Goal: Task Accomplishment & Management: Manage account settings

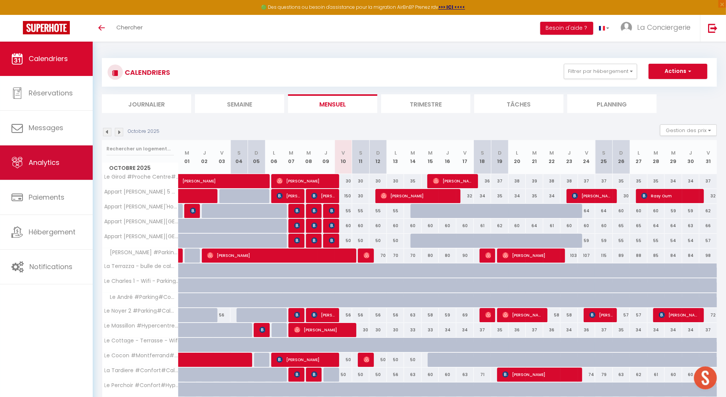
click at [39, 177] on link "Analytics" at bounding box center [46, 162] width 93 height 34
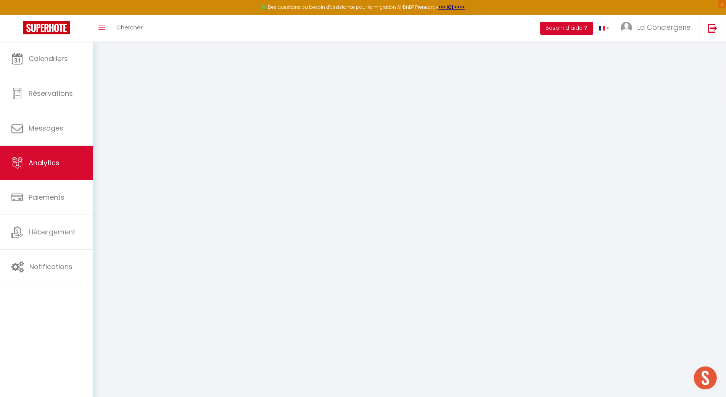
select select "2025"
select select "10"
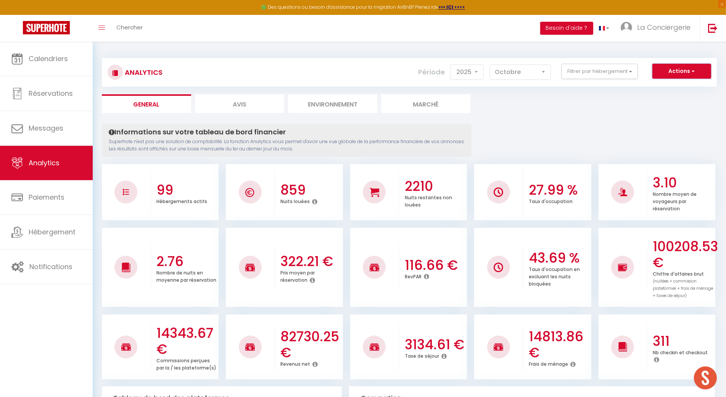
click at [683, 74] on button "Actions" at bounding box center [681, 71] width 59 height 15
click at [676, 86] on link "Génération SuperConciergerie" at bounding box center [662, 88] width 97 height 10
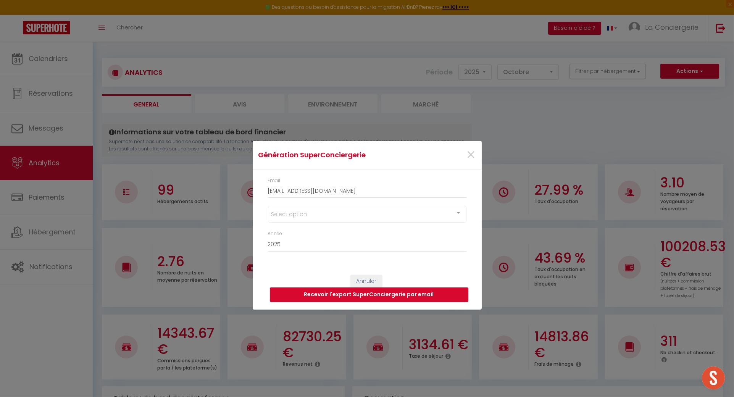
click at [363, 211] on div "Select option" at bounding box center [367, 214] width 198 height 17
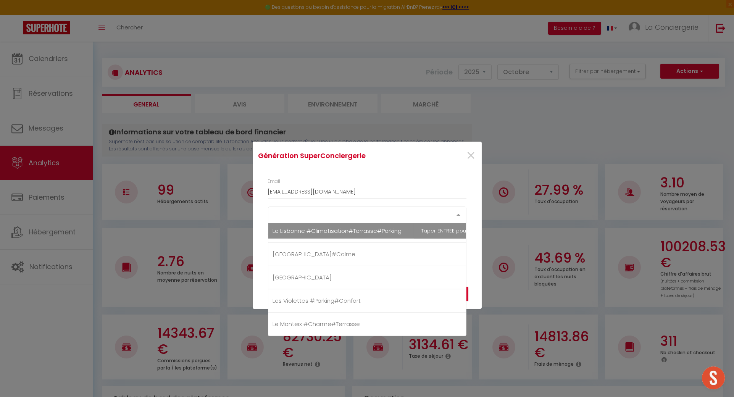
scroll to position [1627, 0]
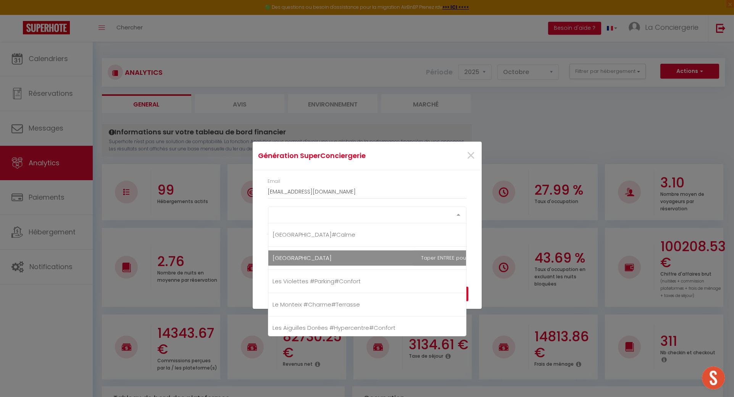
click at [357, 255] on span "[GEOGRAPHIC_DATA]" at bounding box center [386, 257] width 237 height 15
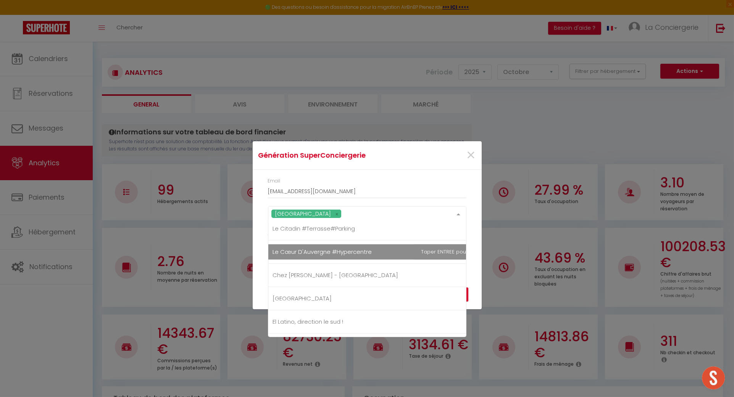
scroll to position [1933, 0]
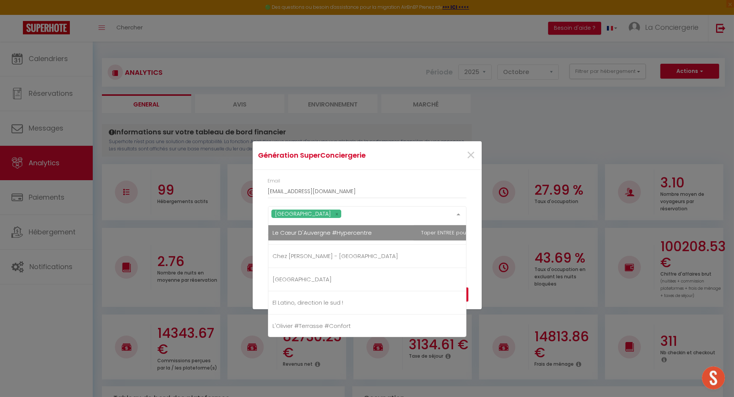
click at [332, 229] on span "Le Cœur D'Auvergne #Hypercentre" at bounding box center [322, 233] width 99 height 8
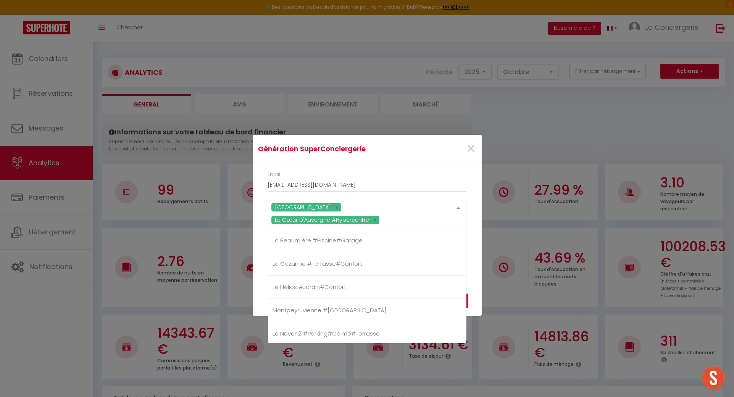
scroll to position [2204, 0]
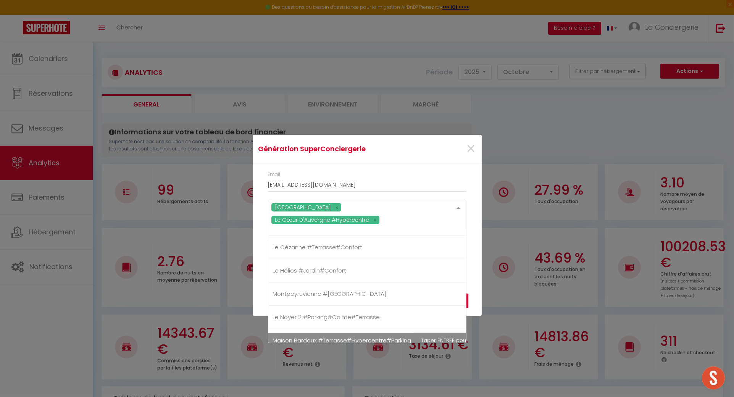
click at [382, 333] on span "Maison Bardoux #Terrasse#Hypercentre#Parking" at bounding box center [386, 340] width 237 height 15
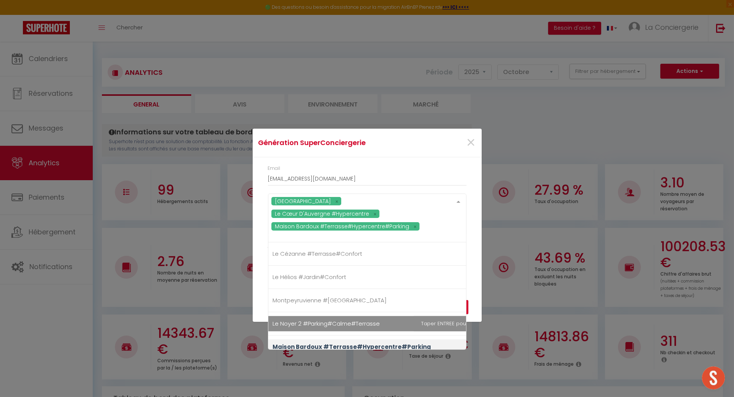
click at [470, 275] on div "Email laconciergeriedines@hotmail.com La Suite Saint-André Le Cœur D'Auvergne #…" at bounding box center [367, 218] width 229 height 122
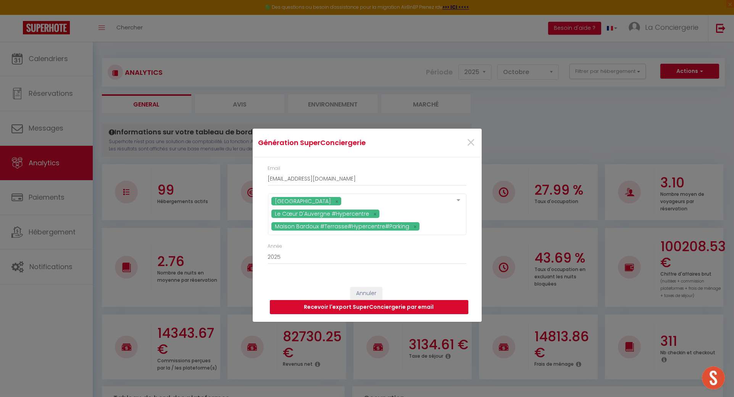
click at [458, 304] on button "Recevoir l'export SuperConciergerie par email" at bounding box center [369, 307] width 198 height 14
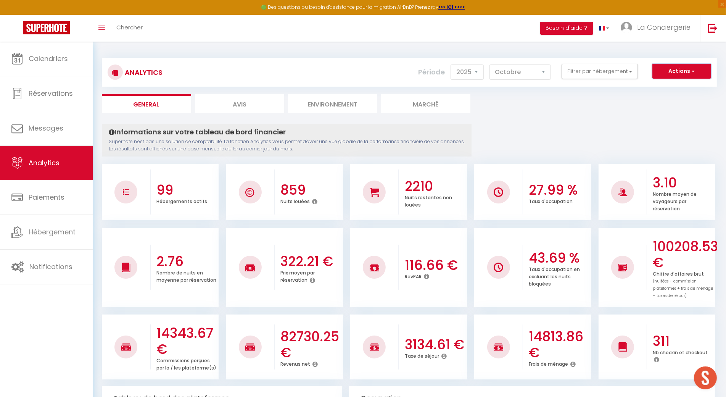
click at [704, 73] on button "Actions" at bounding box center [681, 71] width 59 height 15
click at [691, 87] on link "Génération SuperConciergerie" at bounding box center [662, 88] width 97 height 10
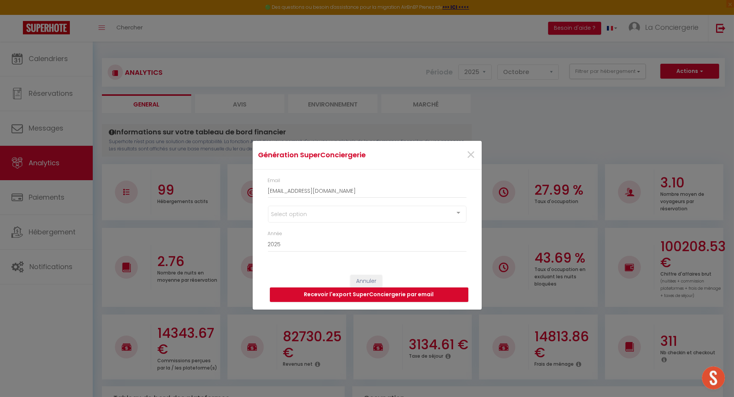
click at [396, 210] on div "Select option" at bounding box center [367, 214] width 198 height 17
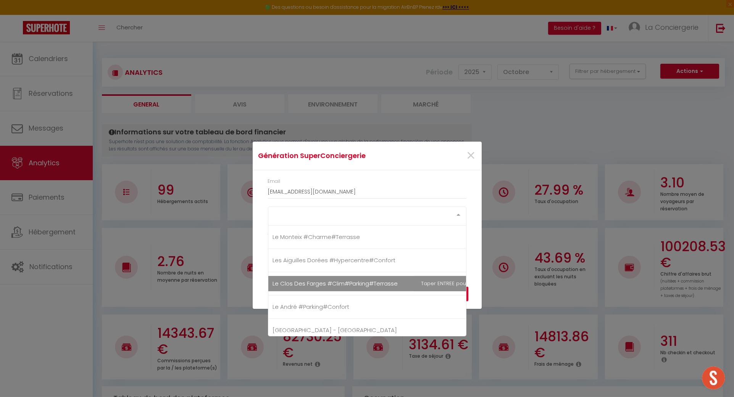
scroll to position [1644, 0]
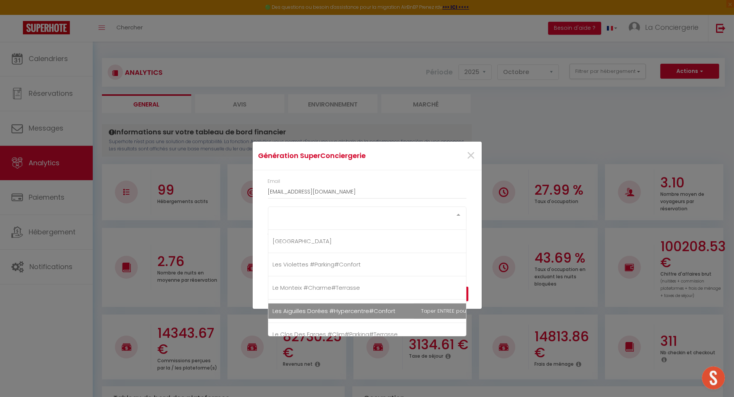
click at [330, 307] on span "Les Aiguilles Dorées #Hypercentre#Confort" at bounding box center [334, 311] width 123 height 8
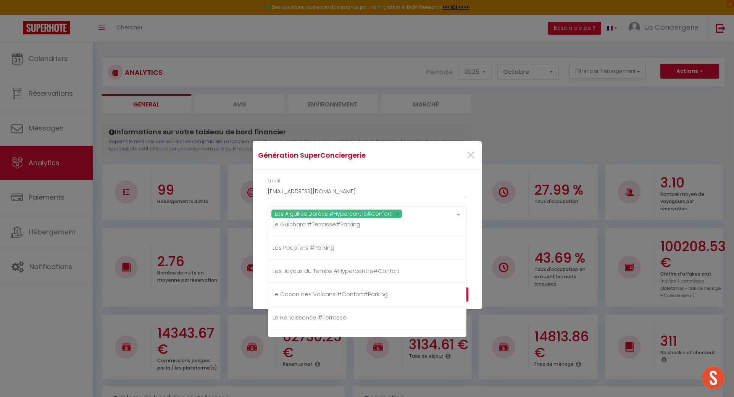
scroll to position [1339, 0]
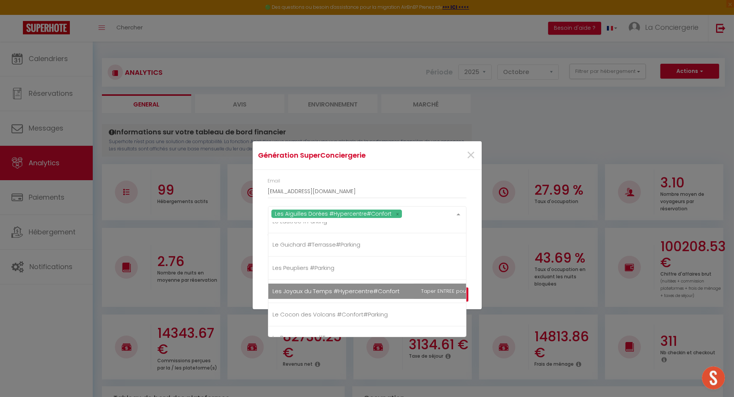
click at [324, 287] on span "Les Joyaux du Temps #Hypercentre#Confort" at bounding box center [336, 291] width 127 height 8
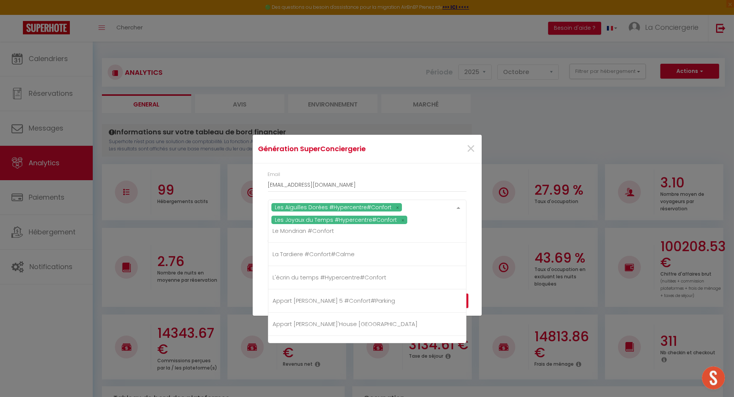
scroll to position [1024, 0]
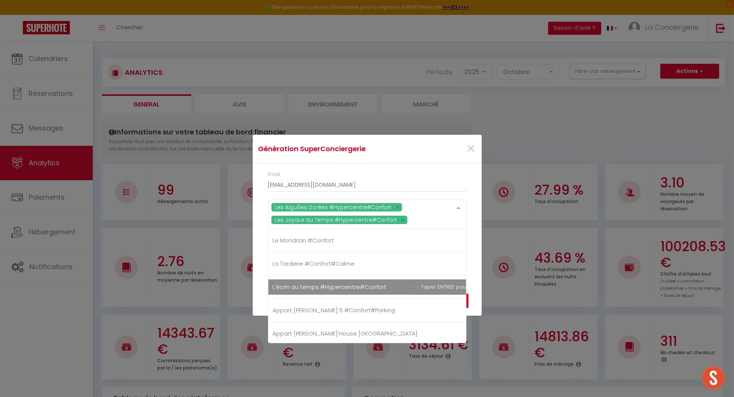
click at [342, 283] on span "L'écrin du temps #Hypercentre#Confort" at bounding box center [330, 287] width 114 height 8
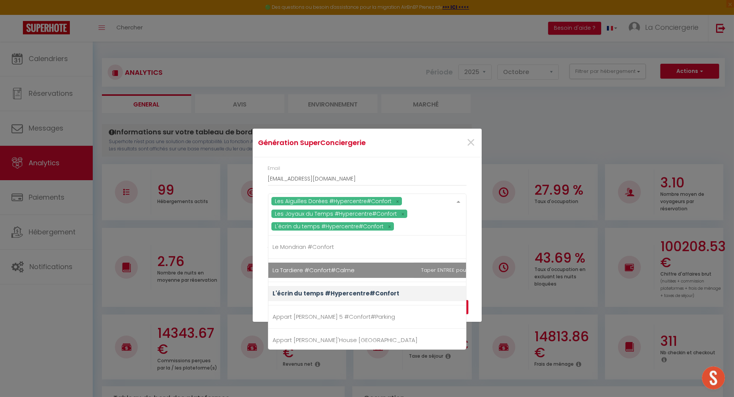
click at [263, 265] on div "Année 2015 2016 2017 2018 2019 2020 2021 2022 2023 2024 2025 2026 2027 2028" at bounding box center [366, 257] width 208 height 29
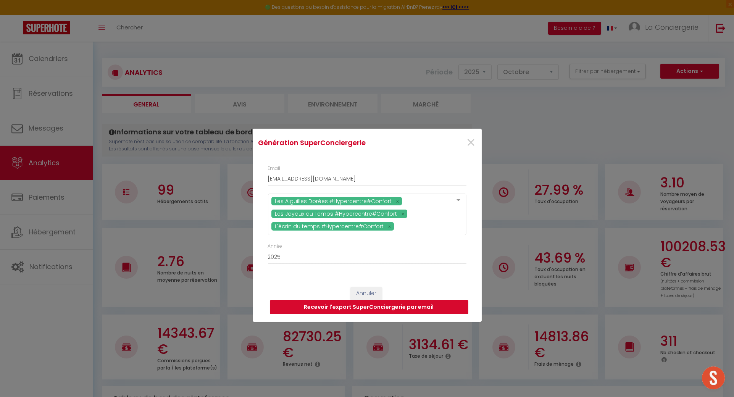
click at [352, 305] on button "Recevoir l'export SuperConciergerie par email" at bounding box center [369, 307] width 198 height 14
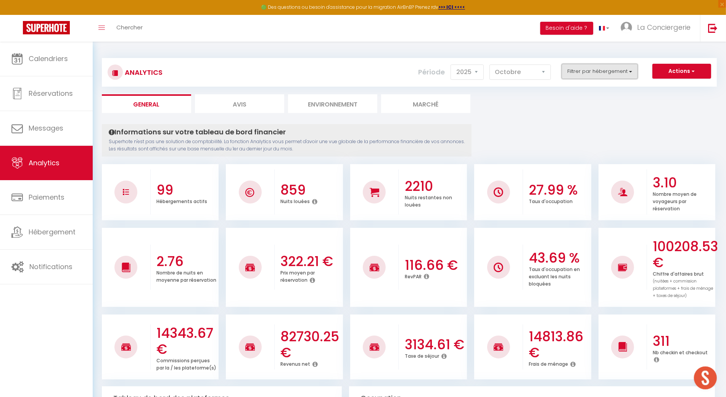
click at [601, 74] on button "Filtrer par hébergement" at bounding box center [600, 71] width 76 height 15
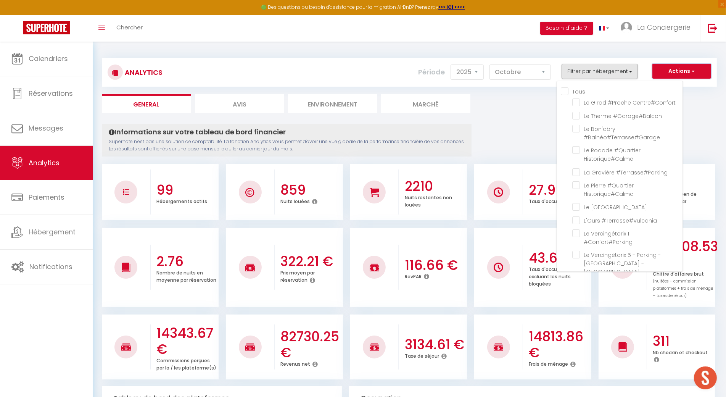
click at [670, 64] on button "Actions" at bounding box center [681, 71] width 59 height 15
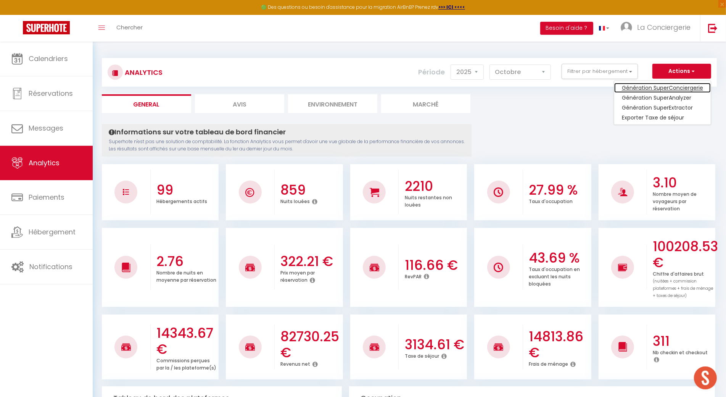
click at [671, 83] on link "Génération SuperConciergerie" at bounding box center [662, 88] width 97 height 10
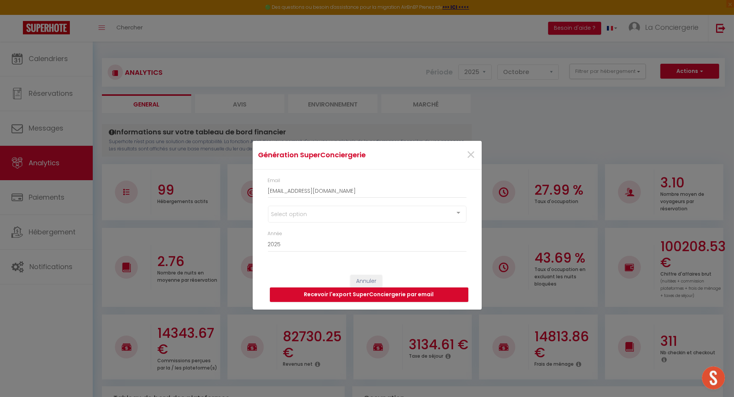
click at [353, 219] on div "Select option" at bounding box center [367, 214] width 198 height 17
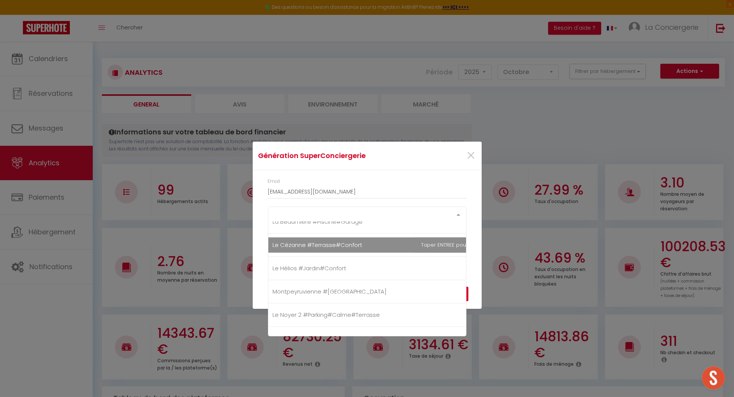
scroll to position [2204, 0]
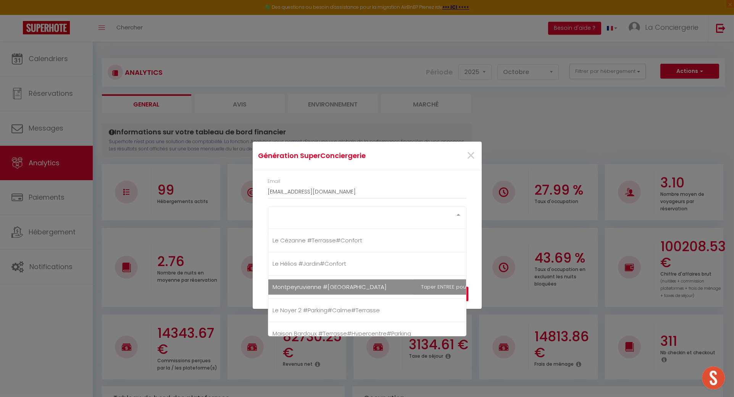
click at [344, 283] on span "Montpeyruvienne #[GEOGRAPHIC_DATA]" at bounding box center [330, 287] width 114 height 8
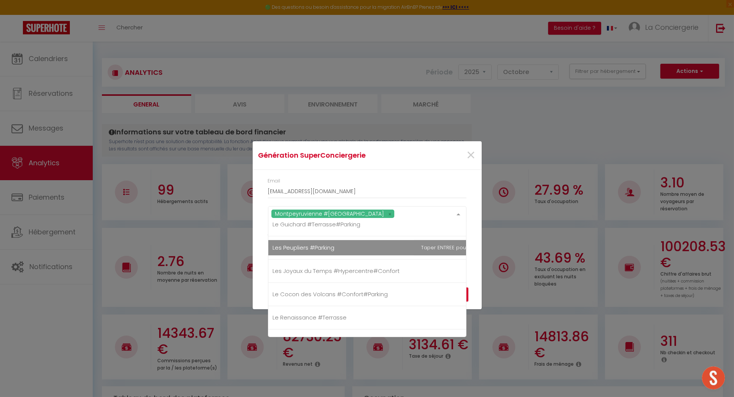
scroll to position [1373, 0]
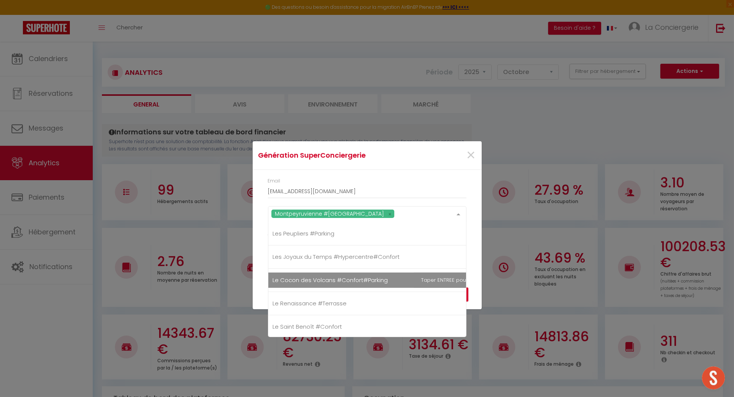
click at [320, 277] on span "Le Cocon des Volcans #Confort#Parking" at bounding box center [330, 280] width 115 height 8
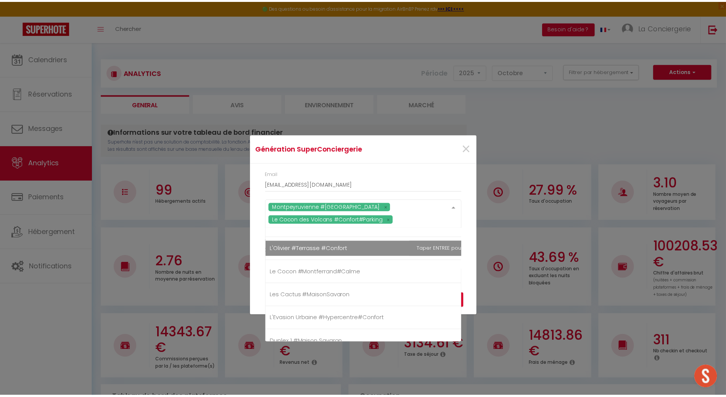
scroll to position [2035, 0]
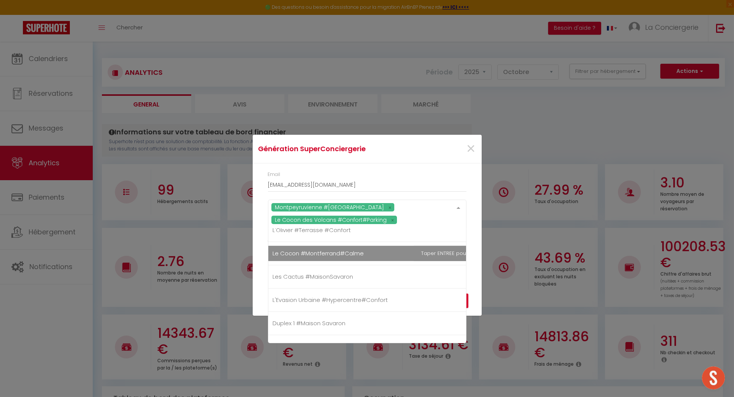
click at [311, 249] on span "Le Cocon #Montferrand#Calme" at bounding box center [318, 253] width 91 height 8
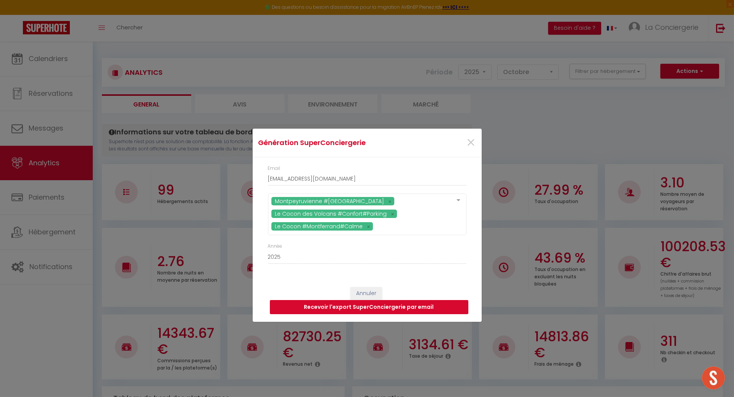
click at [413, 309] on button "Recevoir l'export SuperConciergerie par email" at bounding box center [369, 307] width 198 height 14
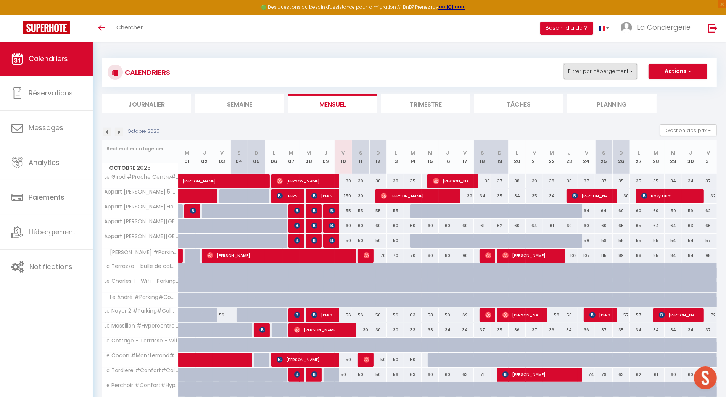
click at [606, 66] on button "Filtrer par hébergement" at bounding box center [600, 71] width 73 height 15
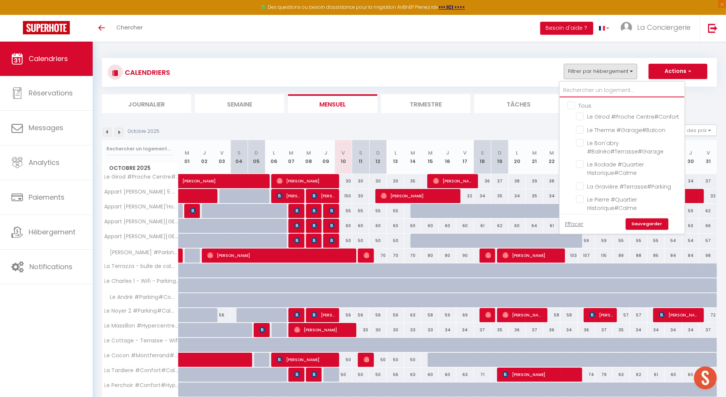
click at [600, 86] on input "text" at bounding box center [622, 91] width 125 height 14
type input "b"
checkbox input "false"
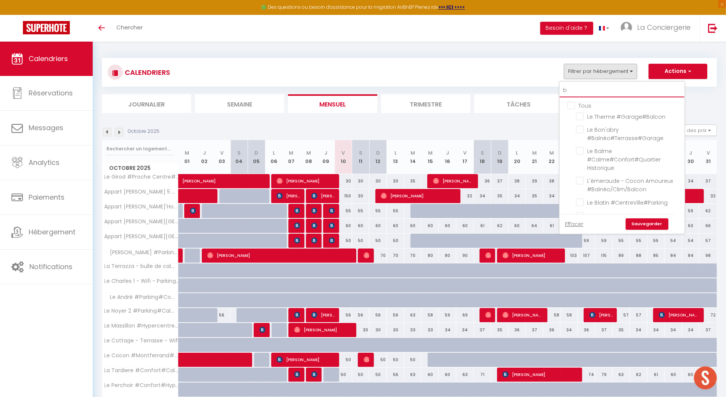
checkbox input "false"
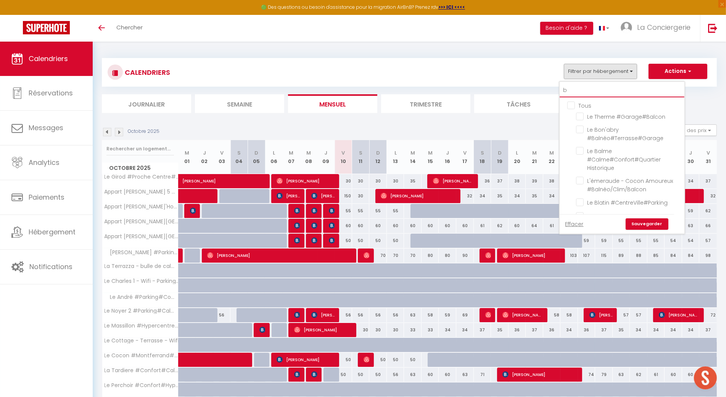
checkbox input "false"
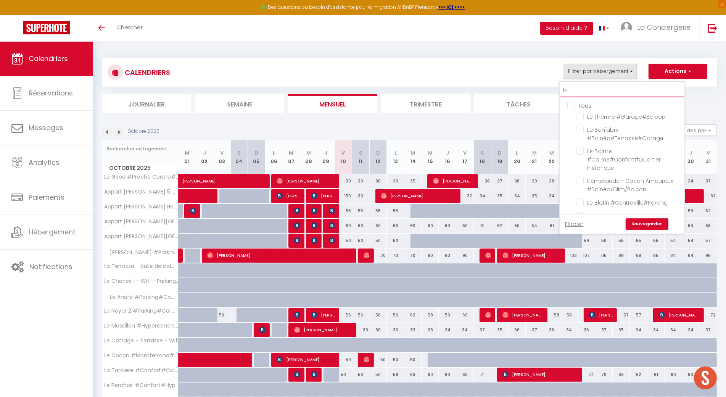
checkbox input "false"
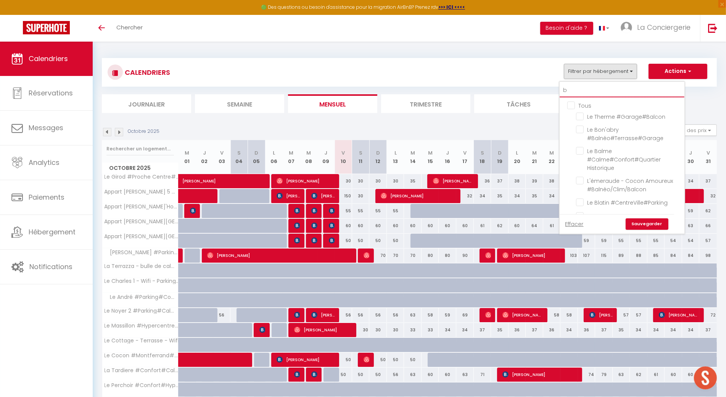
checkbox input "false"
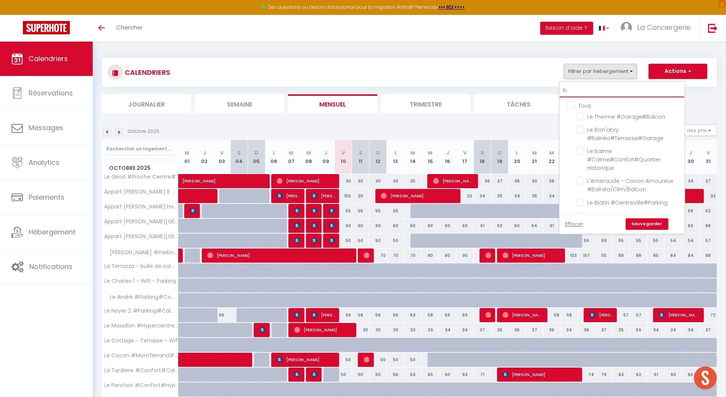
type input "ba"
checkbox input "false"
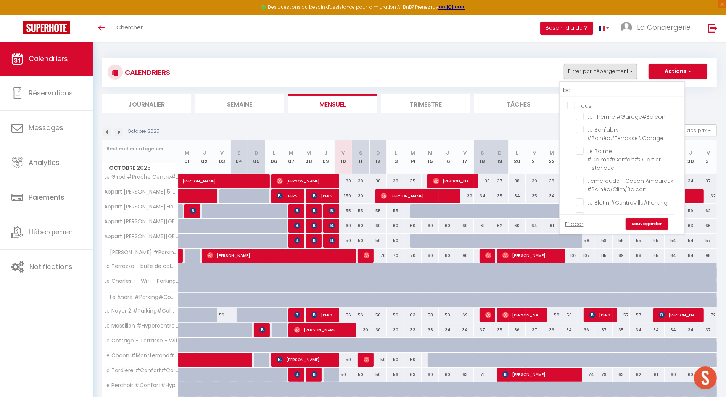
checkbox input "false"
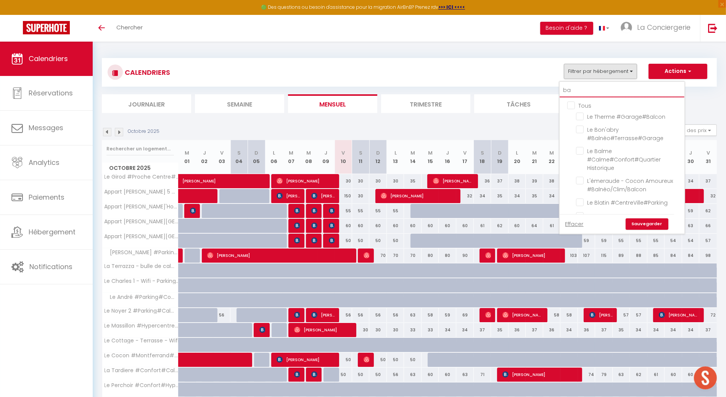
checkbox input "false"
type input "bar"
checkbox input "false"
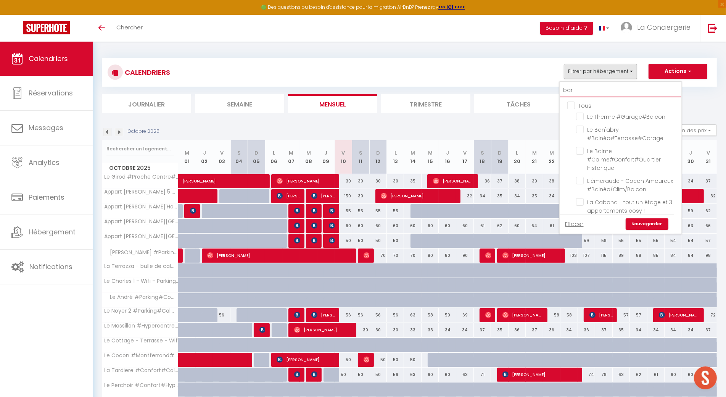
checkbox input "false"
type input "bard"
checkbox input "false"
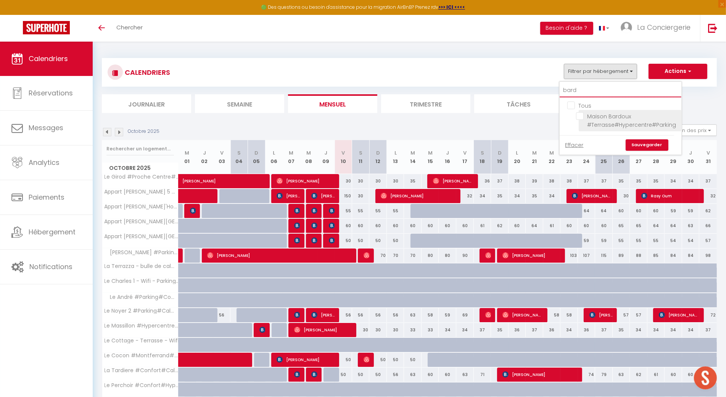
type input "bard"
click at [578, 115] on input "Maison Bardoux #Terrasse#Hypercentre#Parking" at bounding box center [627, 116] width 103 height 8
checkbox input "true"
click at [646, 147] on link "Sauvegarder" at bounding box center [647, 144] width 43 height 11
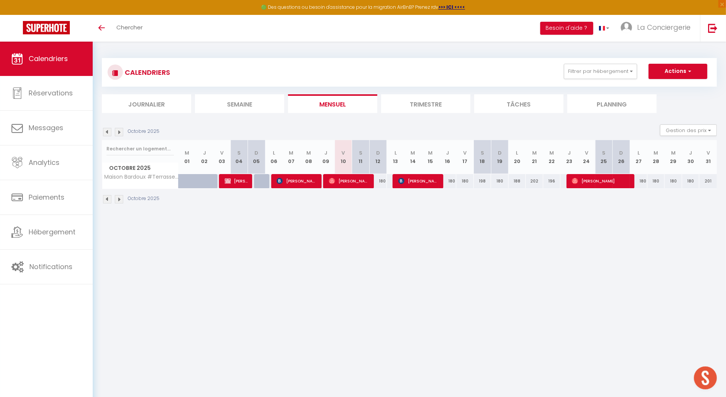
click at [106, 132] on img at bounding box center [107, 132] width 8 height 8
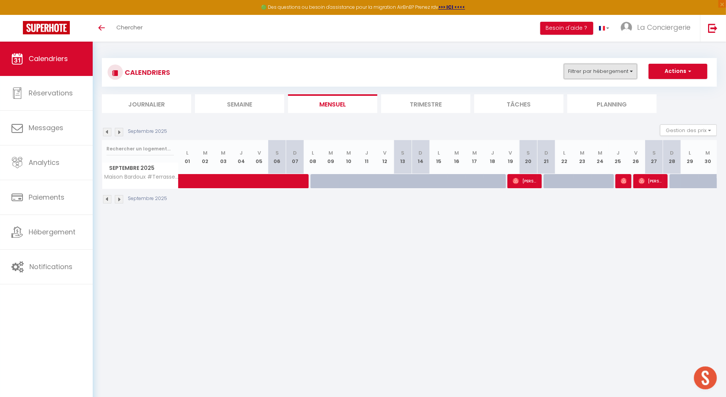
click at [594, 76] on button "Filtrer par hébergement" at bounding box center [600, 71] width 73 height 15
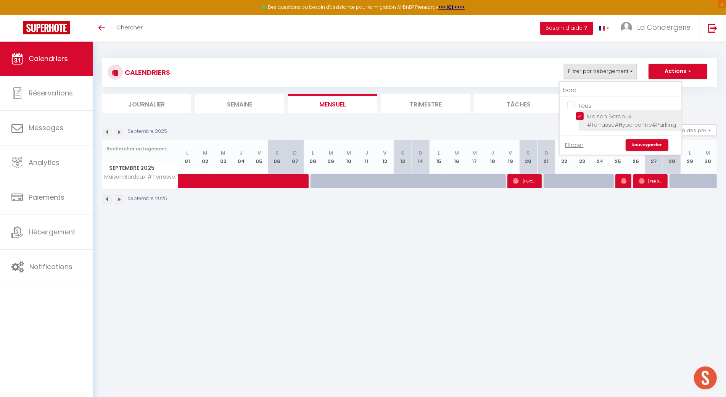
click at [582, 117] on input "Maison Bardoux #Terrasse#Hypercentre#Parking" at bounding box center [627, 116] width 103 height 8
checkbox input "false"
click at [584, 96] on input "bard" at bounding box center [621, 91] width 122 height 14
click at [572, 105] on input "Tous" at bounding box center [628, 105] width 122 height 8
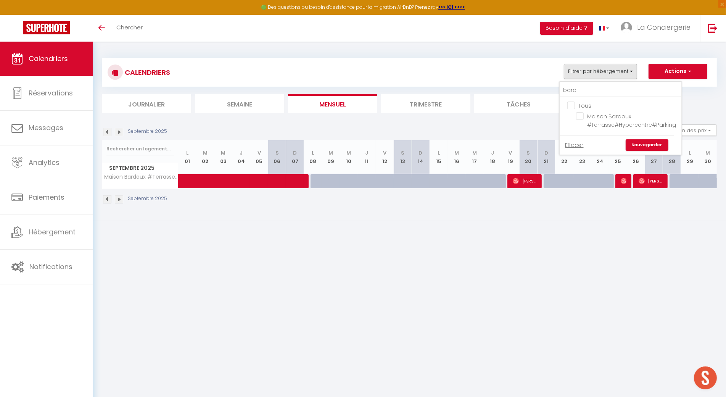
checkbox input "true"
click at [572, 105] on input "Tous" at bounding box center [628, 105] width 122 height 8
checkbox input "false"
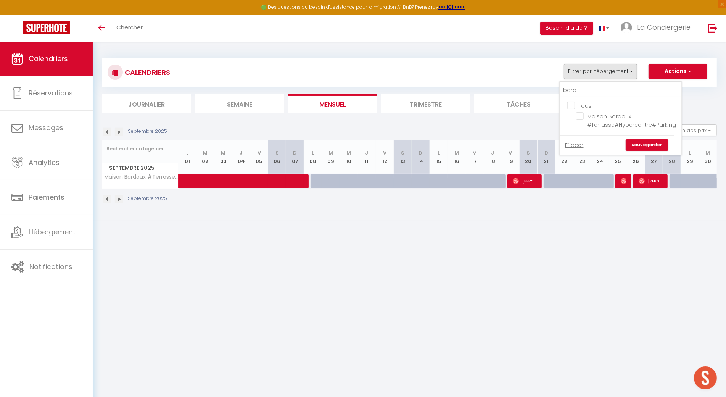
click at [648, 140] on link "Sauvegarder" at bounding box center [647, 144] width 43 height 11
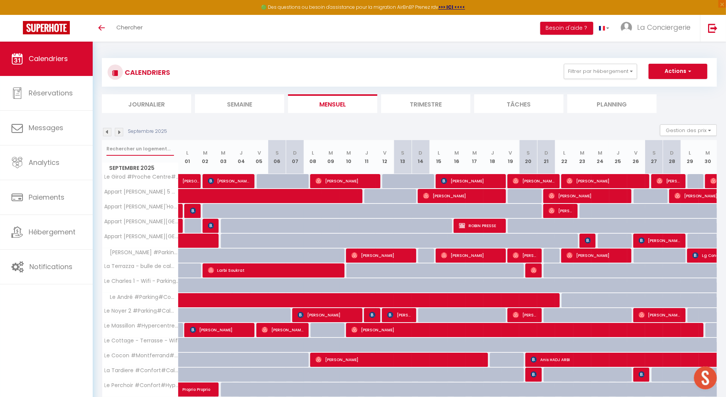
click at [126, 148] on input "text" at bounding box center [140, 149] width 68 height 14
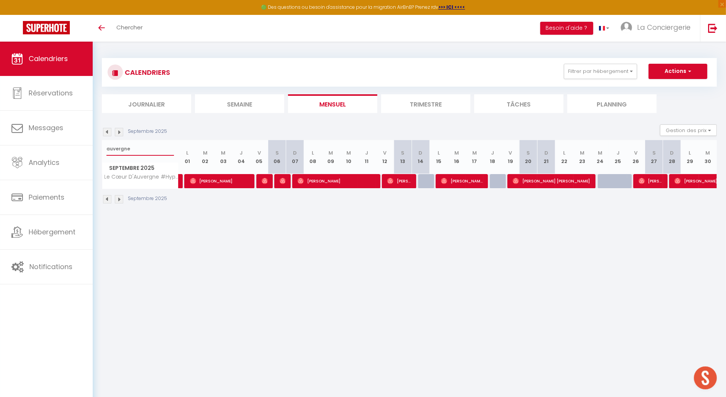
type input "auvergne"
click at [694, 183] on span "[PERSON_NAME]" at bounding box center [727, 181] width 105 height 14
select select "OK"
select select "1"
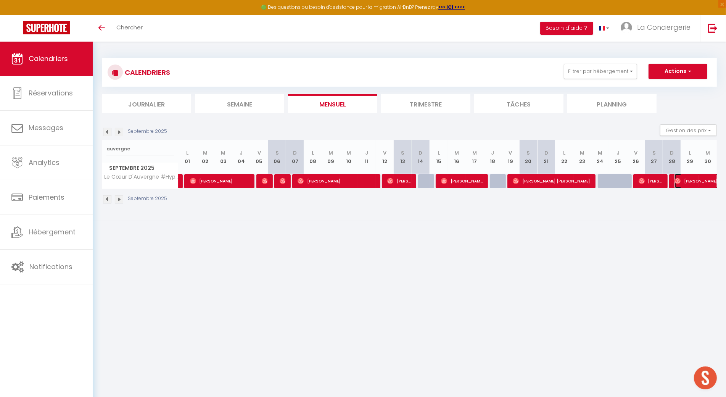
select select "0"
select select "1"
select select
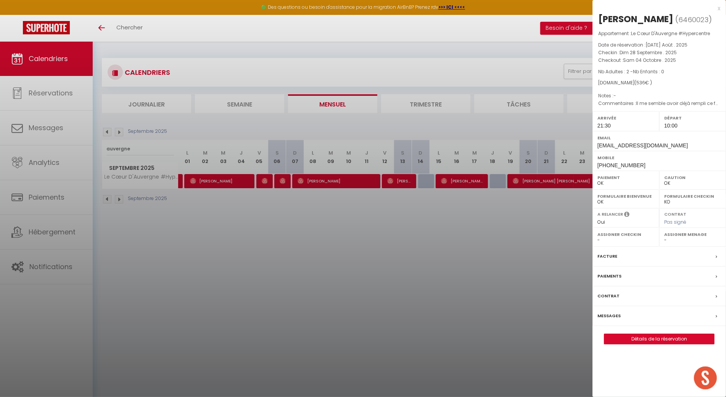
select select "14182"
click at [510, 228] on div at bounding box center [363, 198] width 726 height 397
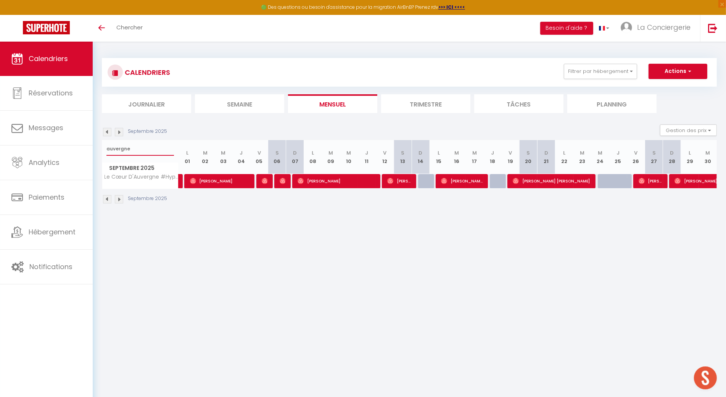
click at [138, 150] on input "auvergne" at bounding box center [140, 149] width 68 height 14
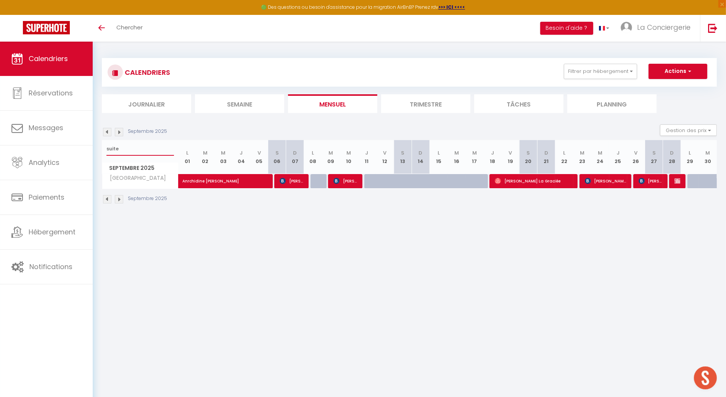
type input "suite"
drag, startPoint x: 282, startPoint y: 179, endPoint x: 304, endPoint y: 173, distance: 23.2
click at [282, 179] on img at bounding box center [283, 181] width 6 height 6
select select "38026"
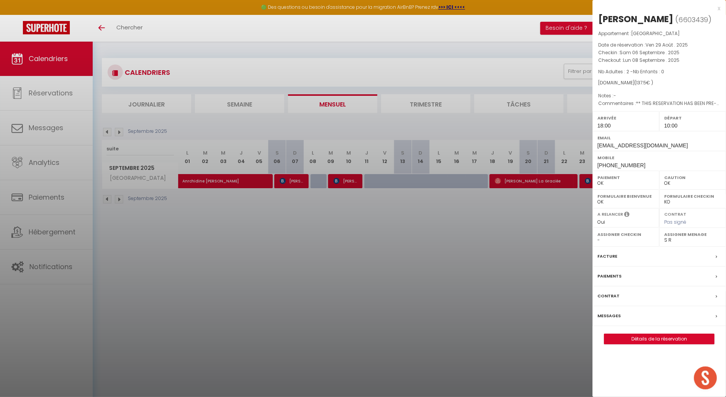
drag, startPoint x: 599, startPoint y: 17, endPoint x: 658, endPoint y: 18, distance: 59.1
click at [658, 18] on div "[PERSON_NAME]" at bounding box center [635, 19] width 75 height 12
copy div "[PERSON_NAME]"
click at [260, 173] on div at bounding box center [363, 198] width 726 height 397
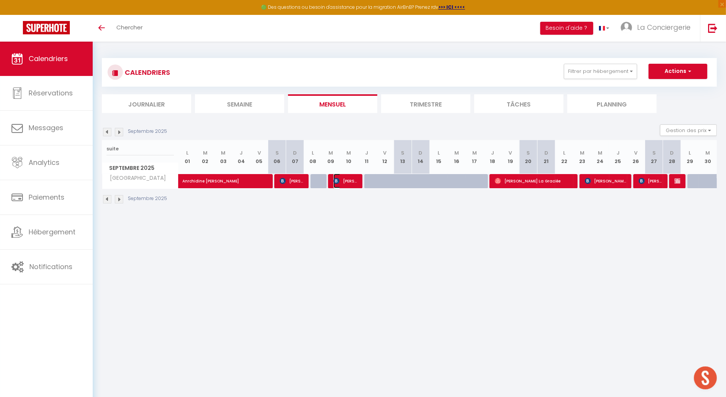
click at [346, 184] on span "[PERSON_NAME]" at bounding box center [345, 181] width 24 height 14
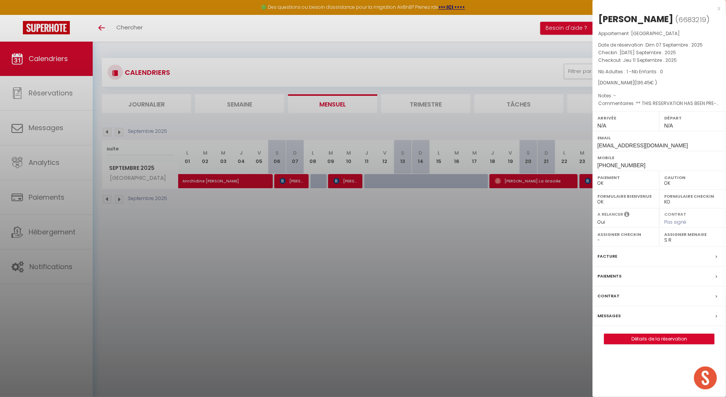
drag, startPoint x: 675, startPoint y: 16, endPoint x: 593, endPoint y: 22, distance: 81.8
click at [599, 21] on h2 "[PERSON_NAME] ( 6683219 )" at bounding box center [659, 19] width 122 height 13
copy h2 "[PERSON_NAME]"
click at [370, 260] on div at bounding box center [363, 198] width 726 height 397
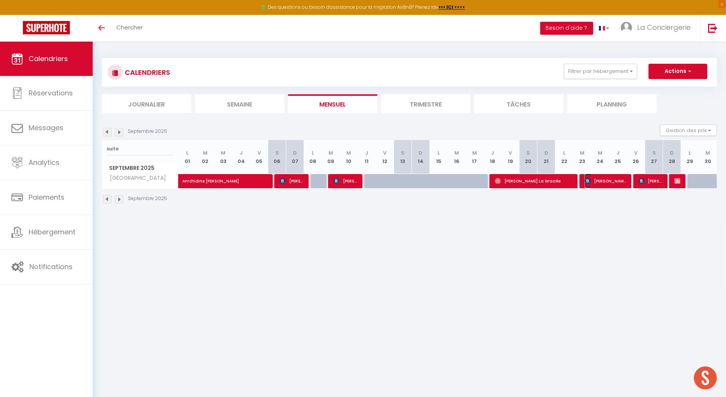
click at [600, 179] on span "[PERSON_NAME]" at bounding box center [606, 181] width 42 height 14
select select "1"
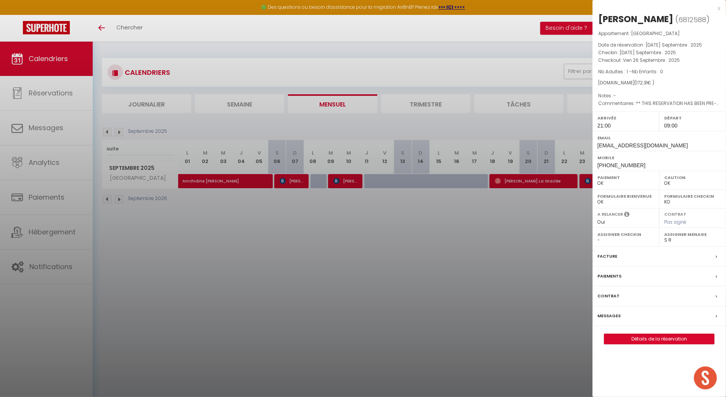
drag, startPoint x: 668, startPoint y: 19, endPoint x: 592, endPoint y: 17, distance: 76.0
click at [593, 17] on div "[PERSON_NAME] ( 6812588 ) Appartement : [GEOGRAPHIC_DATA] Date de réservation :…" at bounding box center [659, 178] width 134 height 331
copy div "[PERSON_NAME]"
click at [500, 301] on div at bounding box center [363, 198] width 726 height 397
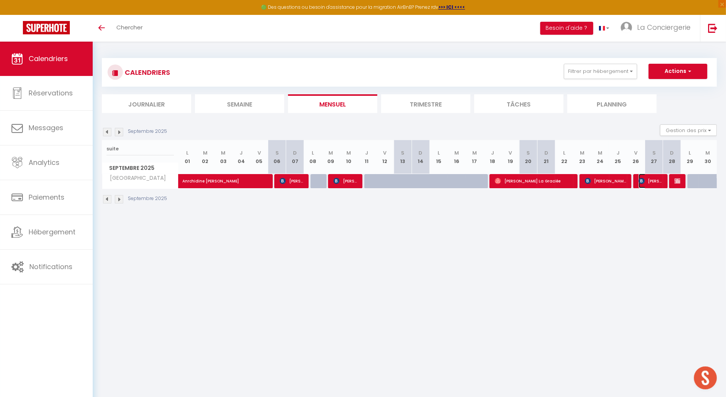
click at [655, 184] on span "[PERSON_NAME]" at bounding box center [651, 181] width 24 height 14
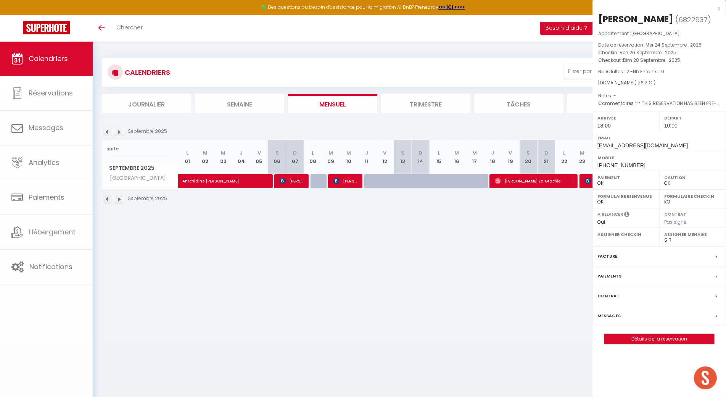
select select "20379"
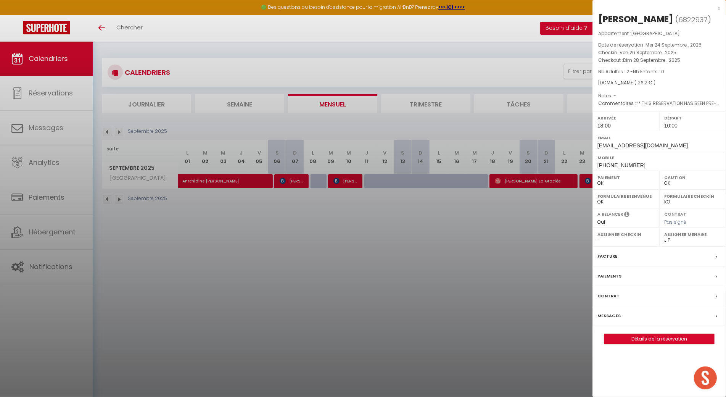
drag, startPoint x: 692, startPoint y: 17, endPoint x: 596, endPoint y: 16, distance: 95.8
click at [596, 16] on div "[PERSON_NAME] ( 6822937 ) Appartement : [GEOGRAPHIC_DATA] Date de réservation :…" at bounding box center [659, 178] width 134 height 331
copy div "[PERSON_NAME]"
click at [505, 213] on div at bounding box center [363, 198] width 726 height 397
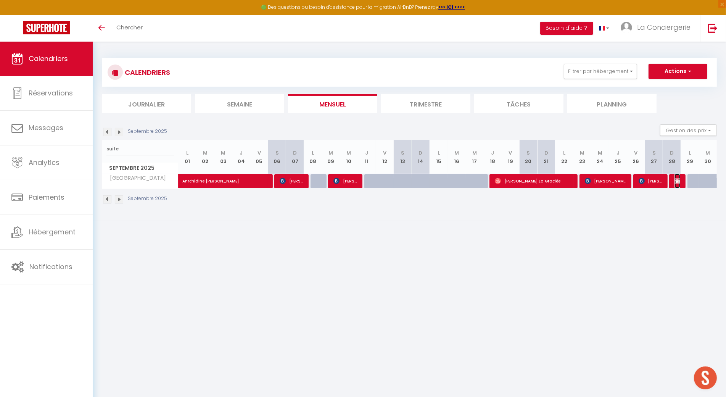
drag, startPoint x: 676, startPoint y: 179, endPoint x: 676, endPoint y: 169, distance: 10.3
click at [676, 179] on img at bounding box center [678, 181] width 6 height 6
select select "KO"
select select "38026"
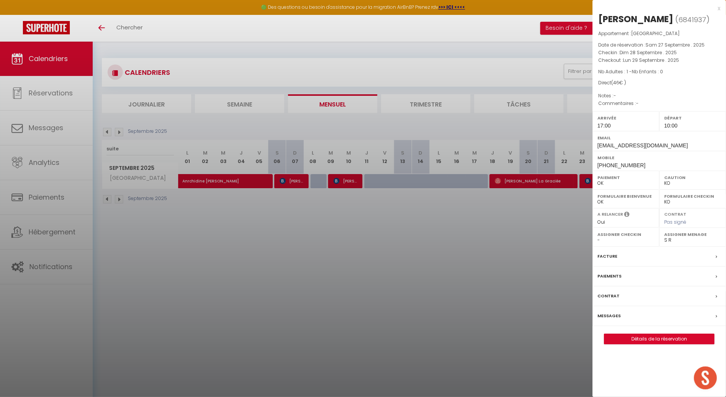
drag, startPoint x: 685, startPoint y: 17, endPoint x: 594, endPoint y: 13, distance: 91.2
click at [594, 13] on div "[PERSON_NAME] ( 6841937 ) Appartement : [GEOGRAPHIC_DATA] Date de réservation :…" at bounding box center [659, 178] width 134 height 331
copy div "[PERSON_NAME]"
click at [345, 249] on div at bounding box center [363, 198] width 726 height 397
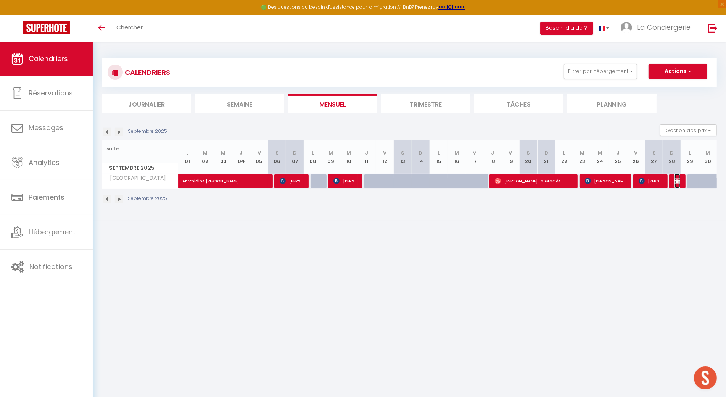
click at [675, 180] on img at bounding box center [678, 181] width 6 height 6
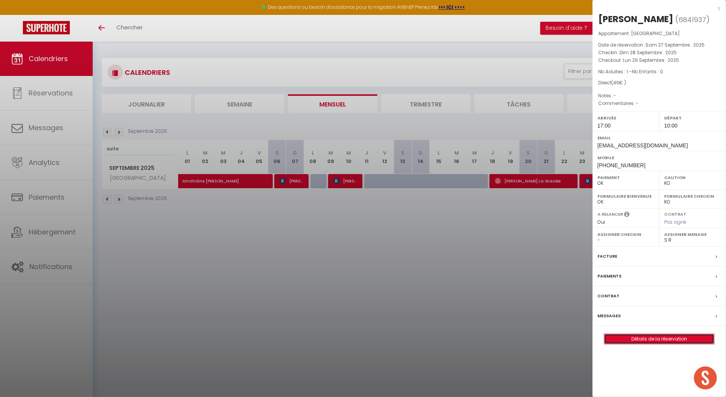
click at [618, 344] on link "Détails de la réservation" at bounding box center [659, 339] width 110 height 10
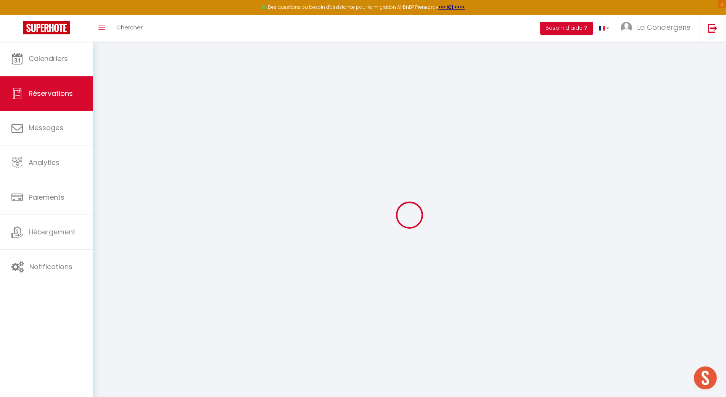
type input "[PERSON_NAME]"
type input "Passelergue"
type input "[EMAIL_ADDRESS][DOMAIN_NAME]"
type input "[PHONE_NUMBER]"
select select "FR"
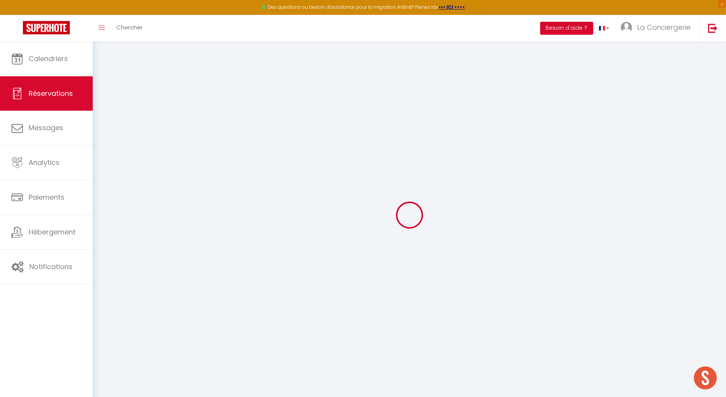
select select "59786"
select select "1"
type input "Dim 28 Septembre 2025"
select select
type input "Lun 29 Septembre 2025"
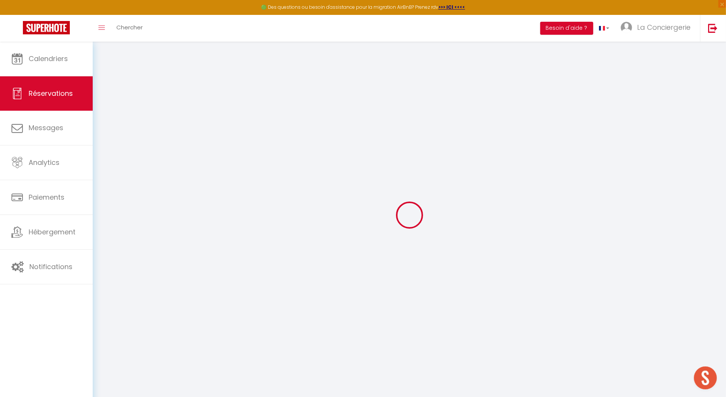
select select
type input "1"
select select "12"
select select
type input "44"
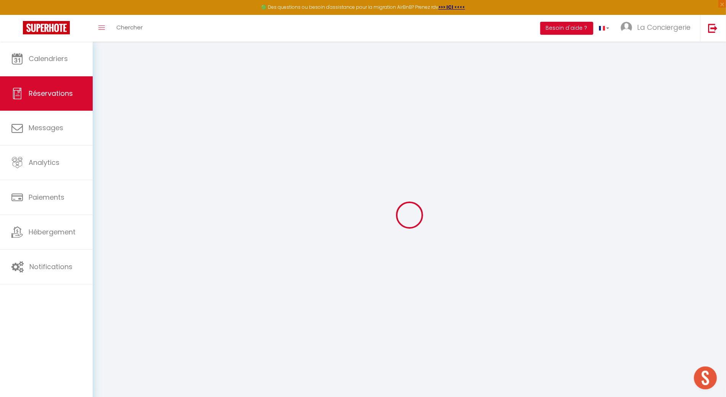
checkbox input "false"
type input "0"
type input "34"
type input "0"
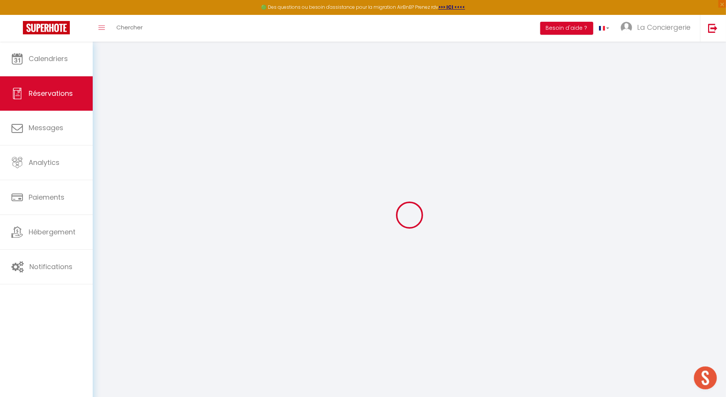
select select
select select "14"
checkbox input "false"
select select
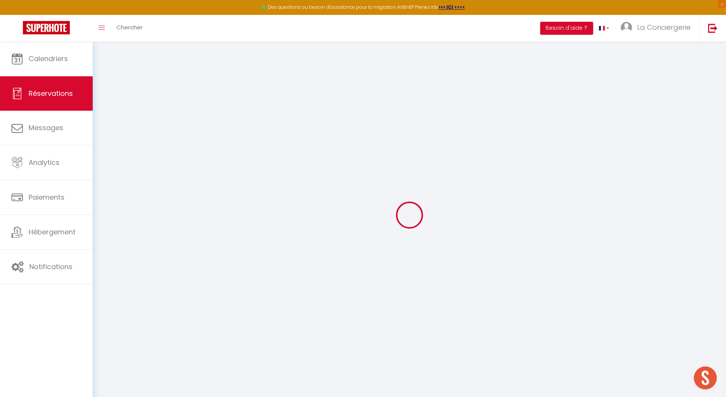
select select
checkbox input "false"
select select
checkbox input "false"
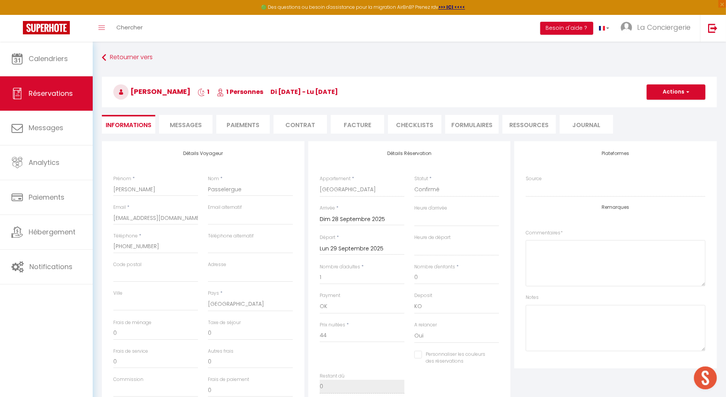
type input "2"
select select
checkbox input "false"
select select "17:00"
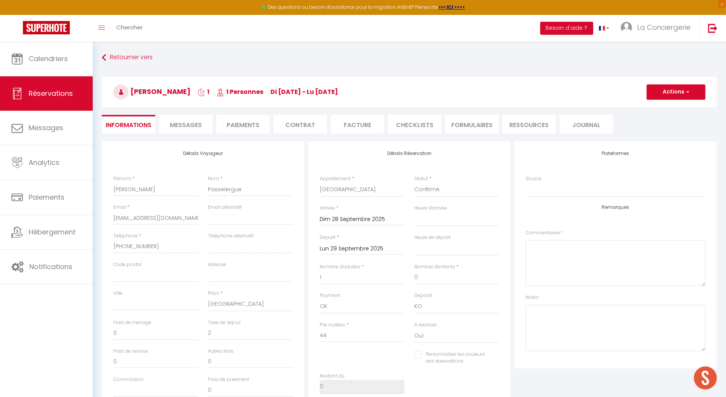
select select "10:00"
click at [237, 124] on li "Paiements" at bounding box center [242, 124] width 53 height 19
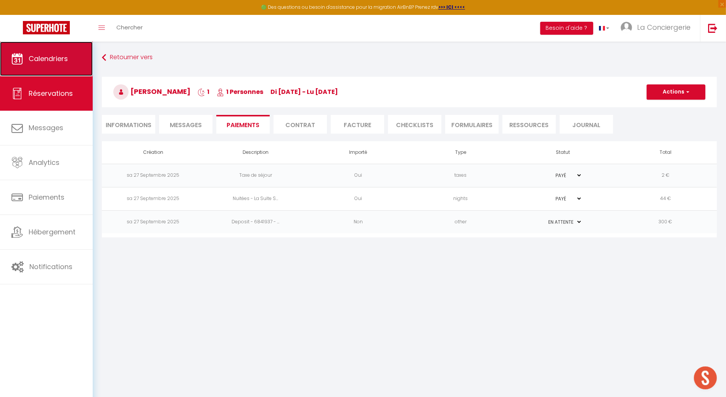
click at [69, 68] on link "Calendriers" at bounding box center [46, 59] width 93 height 34
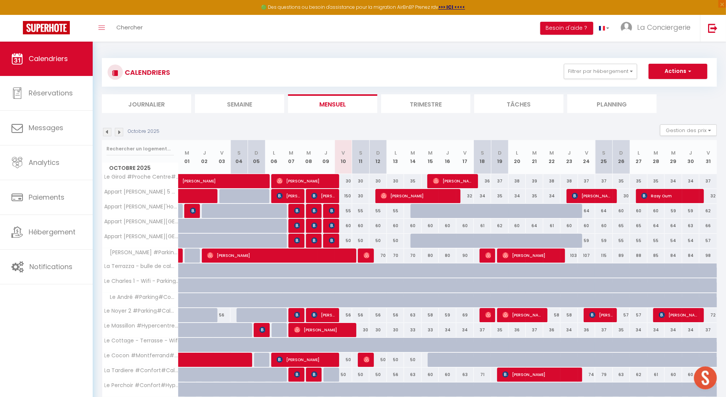
click at [109, 130] on img at bounding box center [107, 132] width 8 height 8
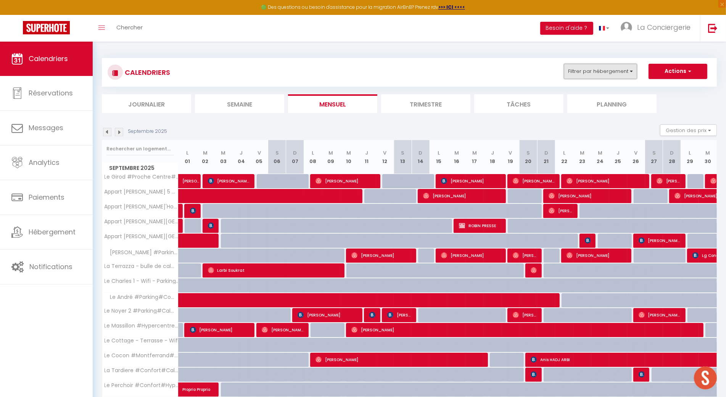
click at [622, 75] on button "Filtrer par hébergement" at bounding box center [600, 71] width 73 height 15
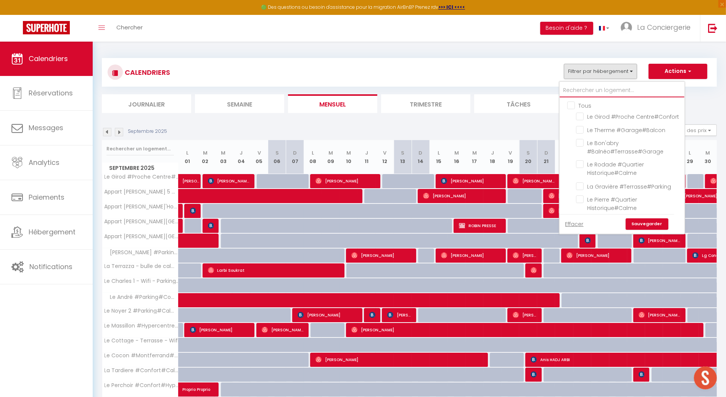
click at [616, 90] on input "text" at bounding box center [622, 91] width 125 height 14
type input "j"
checkbox input "false"
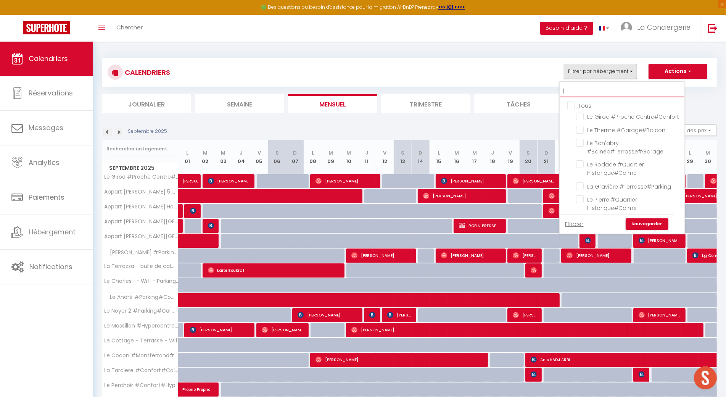
checkbox input "false"
type input "jo"
checkbox input "false"
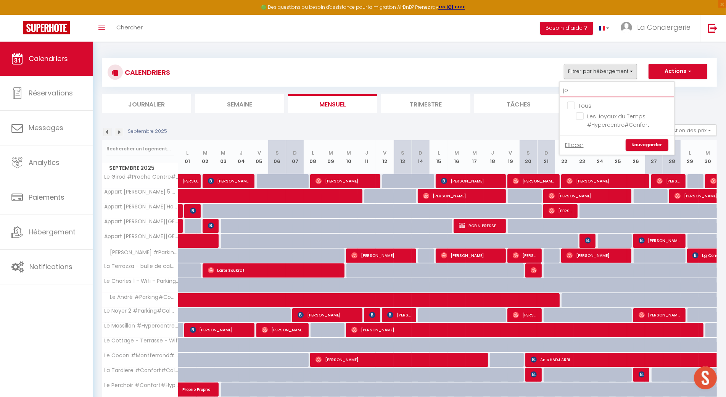
type input "joy"
checkbox input "false"
type input "joy"
click at [577, 118] on input "Les Joyaux du Temps #Hypercentre#Confort" at bounding box center [623, 116] width 95 height 8
checkbox input "true"
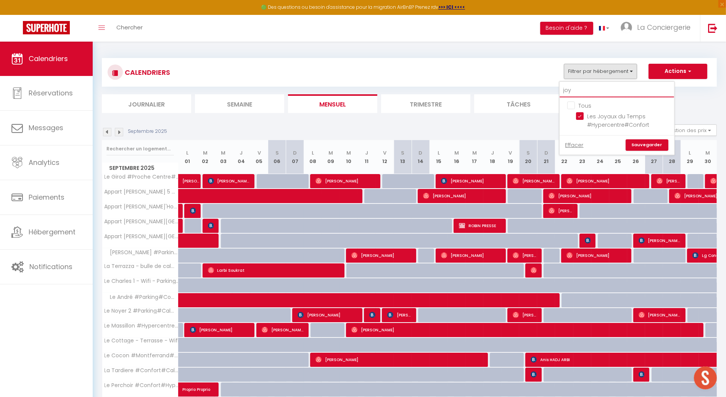
click at [582, 91] on input "joy" at bounding box center [617, 91] width 114 height 14
type input "e"
checkbox input "false"
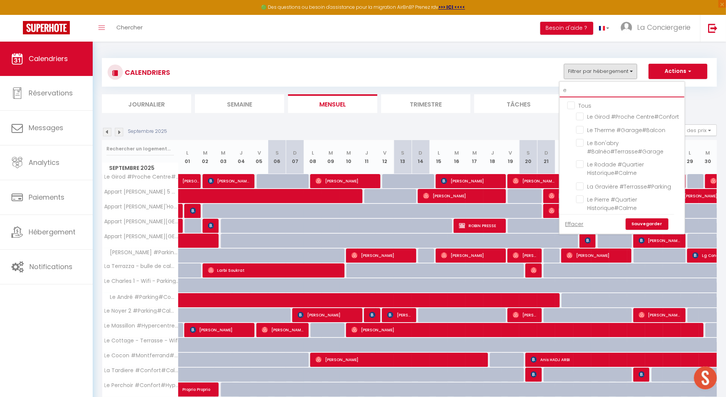
type input "ec"
checkbox input "false"
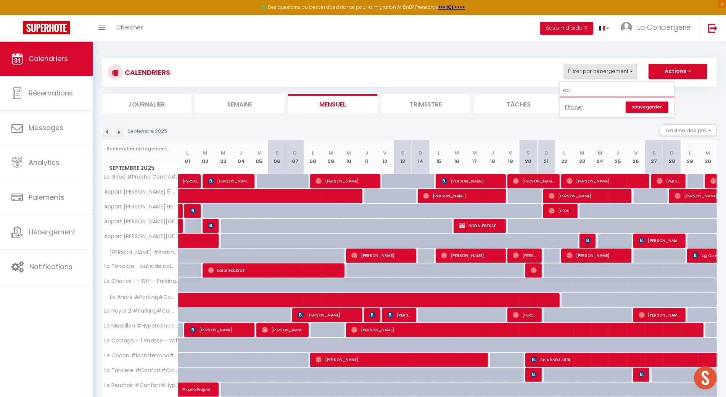
type input "e"
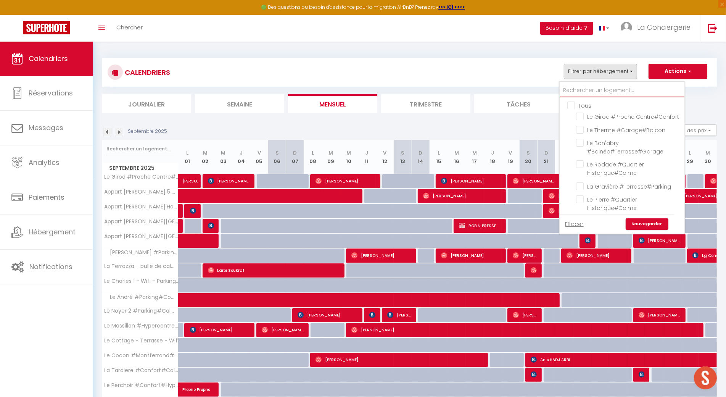
checkbox input "false"
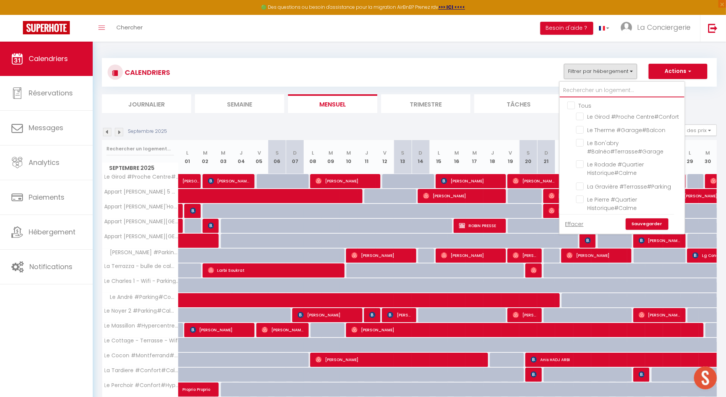
checkbox input "false"
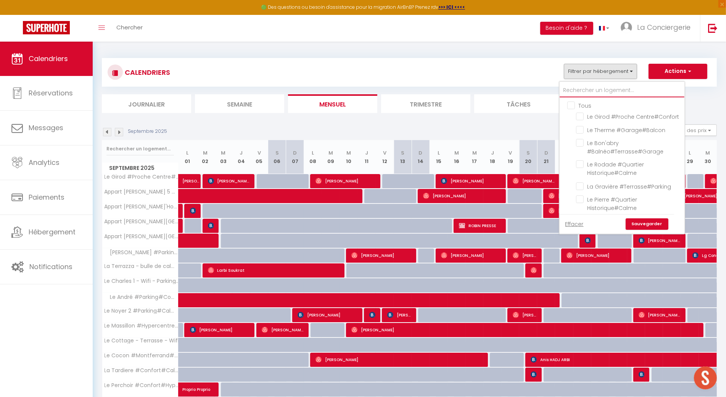
checkbox input "false"
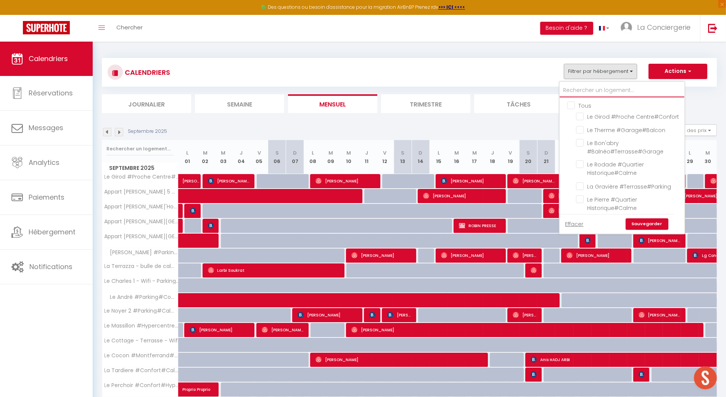
checkbox input "false"
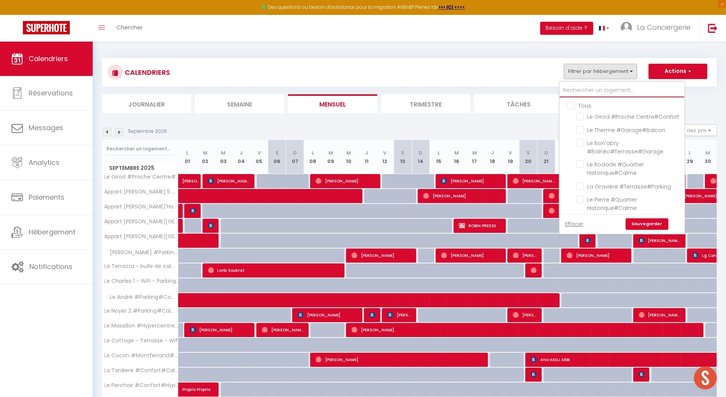
checkbox input "false"
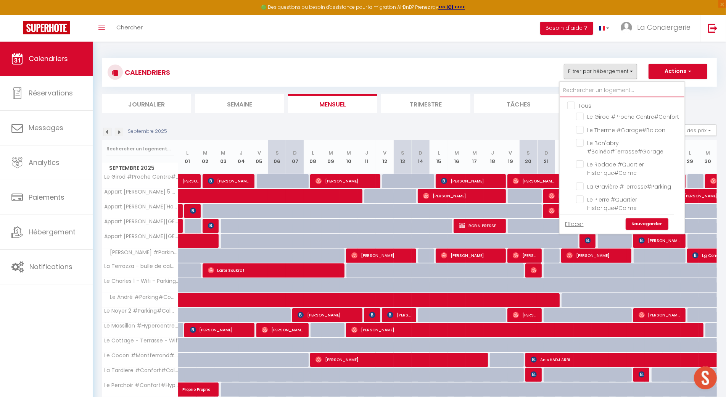
checkbox input "false"
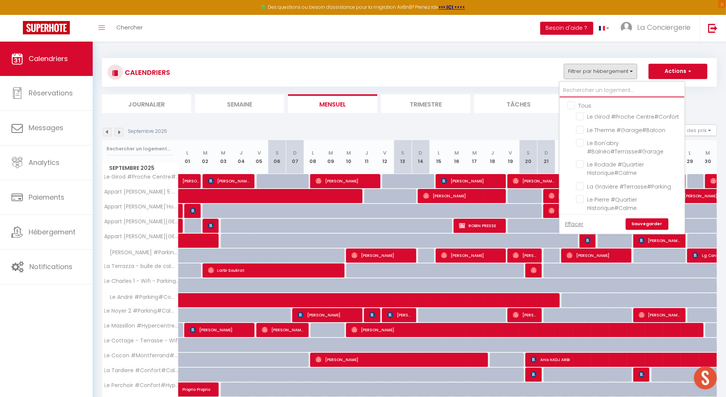
checkbox input "false"
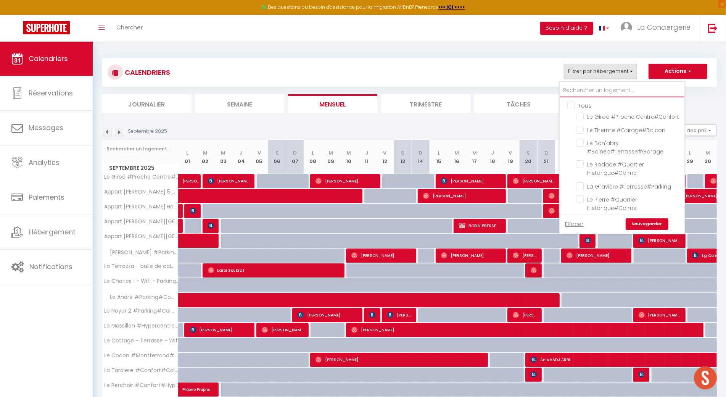
checkbox input "false"
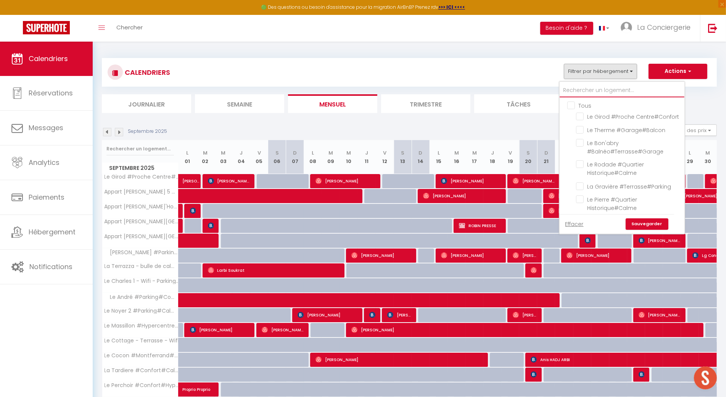
checkbox input "false"
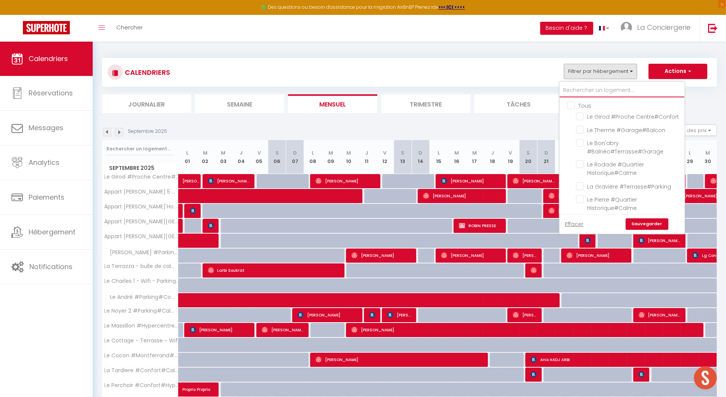
checkbox input "false"
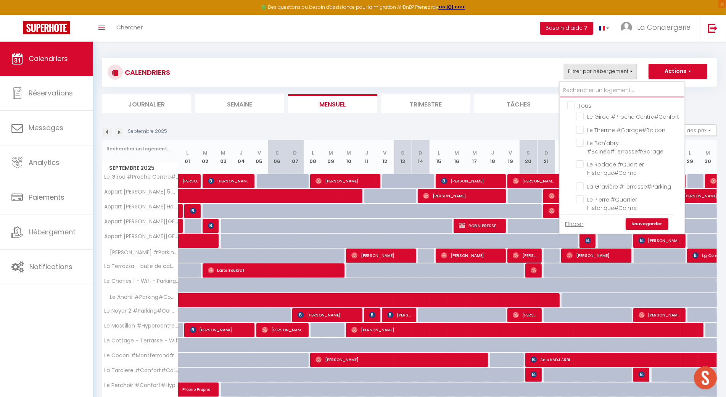
checkbox input "false"
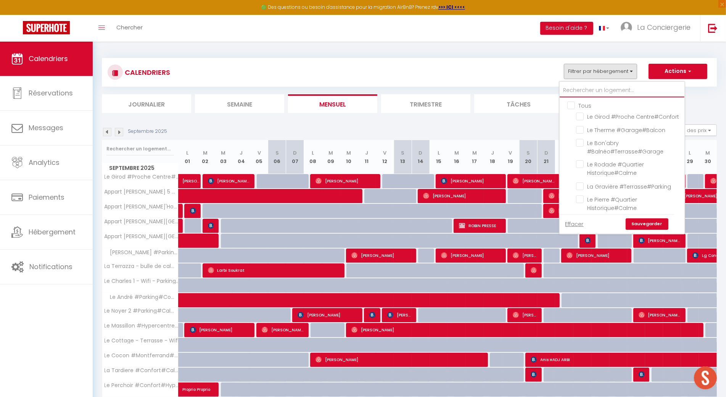
checkbox input "false"
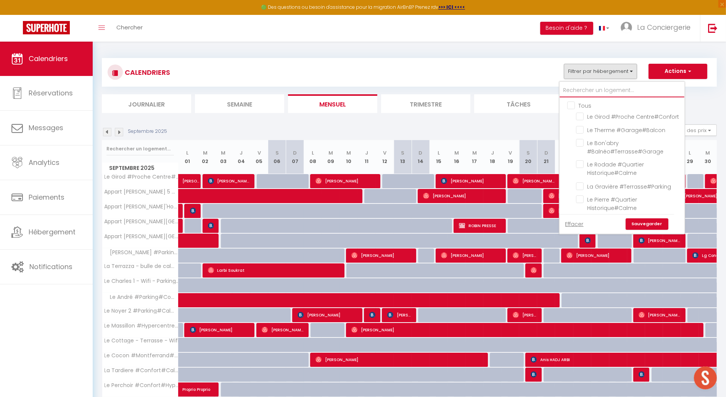
checkbox input "false"
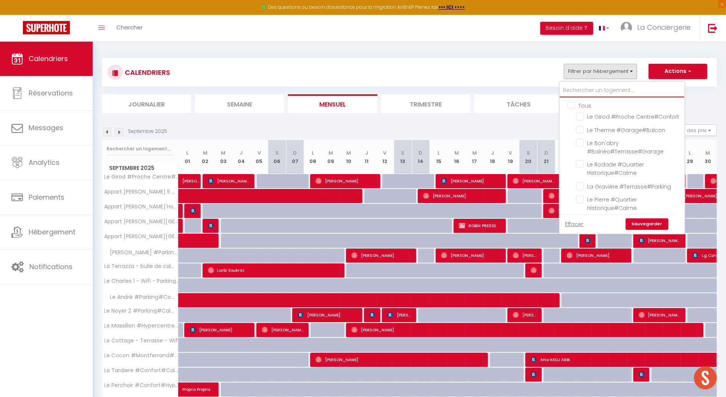
checkbox input "false"
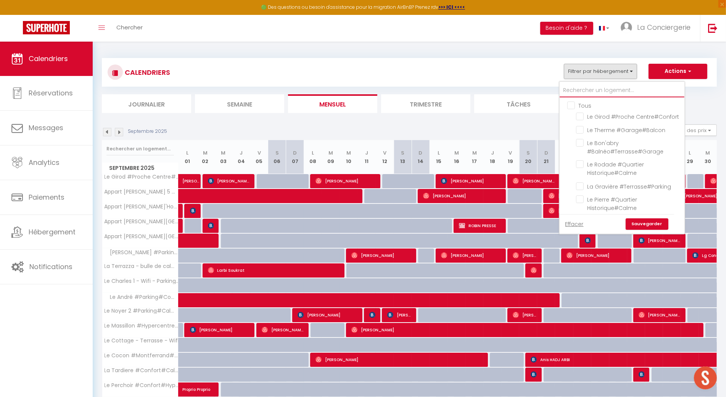
checkbox input "false"
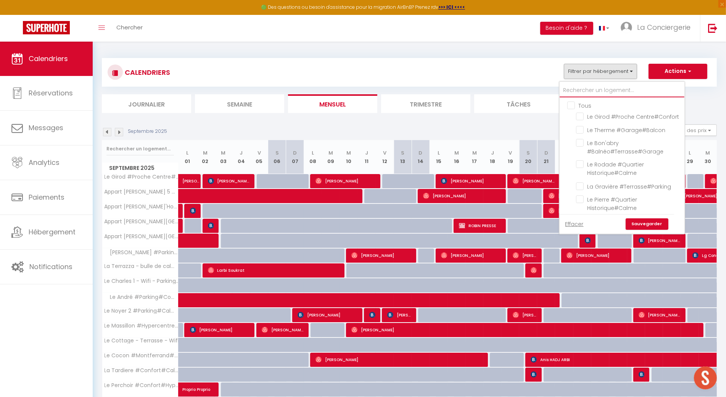
checkbox input "false"
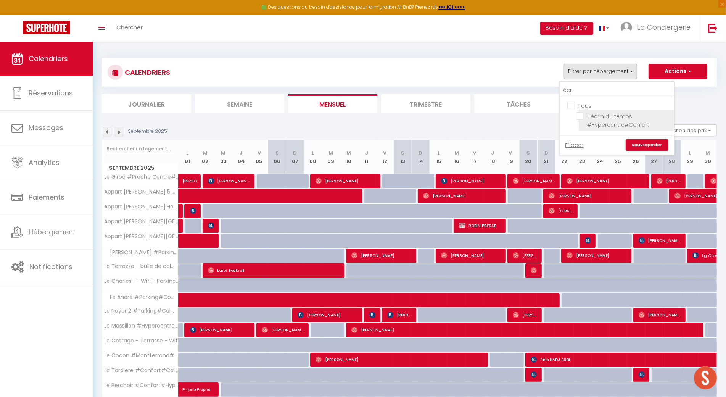
click at [583, 118] on input "L'écrin du temps #Hypercentre#Confort" at bounding box center [623, 116] width 95 height 8
click at [581, 86] on input "écr" at bounding box center [617, 91] width 114 height 14
click at [581, 118] on input "Les Aiguilles Dorées #Hypercentre#Confort" at bounding box center [623, 116] width 95 height 8
click at [636, 145] on link "Sauvegarder" at bounding box center [647, 144] width 43 height 11
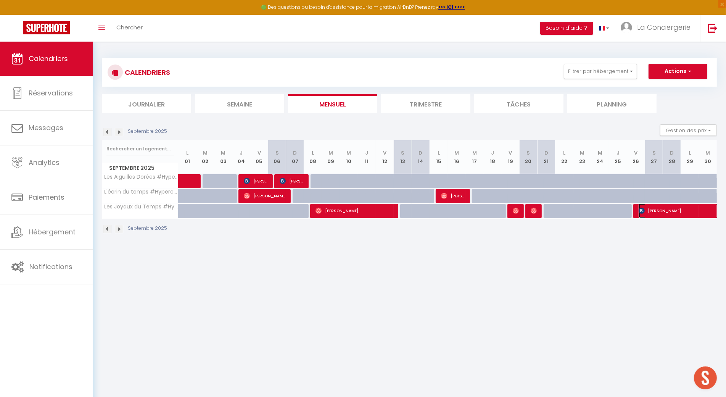
click at [639, 211] on img at bounding box center [642, 211] width 6 height 6
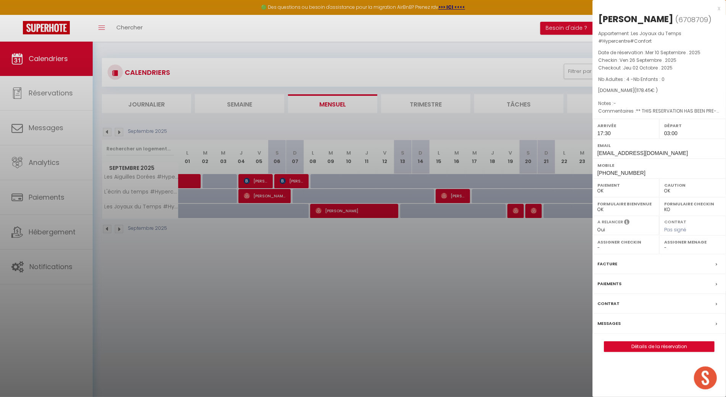
click at [478, 250] on div at bounding box center [363, 198] width 726 height 397
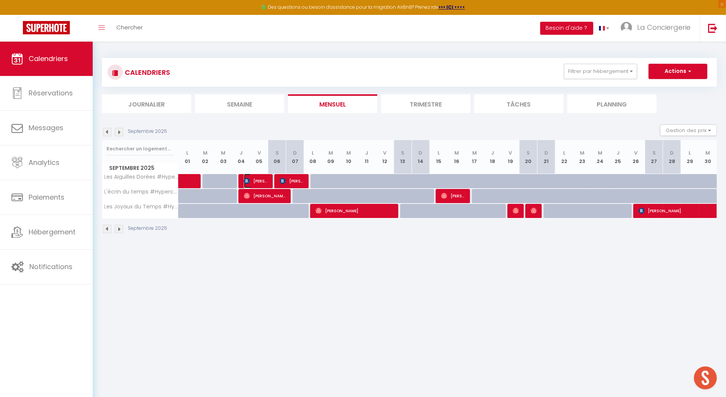
click at [256, 175] on span "[PERSON_NAME]" at bounding box center [256, 181] width 24 height 14
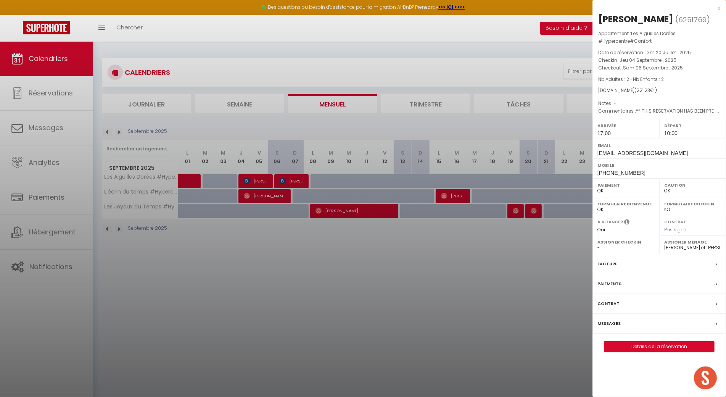
drag, startPoint x: 682, startPoint y: 17, endPoint x: 597, endPoint y: 20, distance: 85.1
click at [597, 20] on div "[PERSON_NAME] ( 6251769 ) Appartement : Les Aiguilles Dorées #Hypercentre#Confo…" at bounding box center [659, 182] width 134 height 339
copy h2 "[PERSON_NAME]"
click at [288, 241] on div at bounding box center [363, 198] width 726 height 397
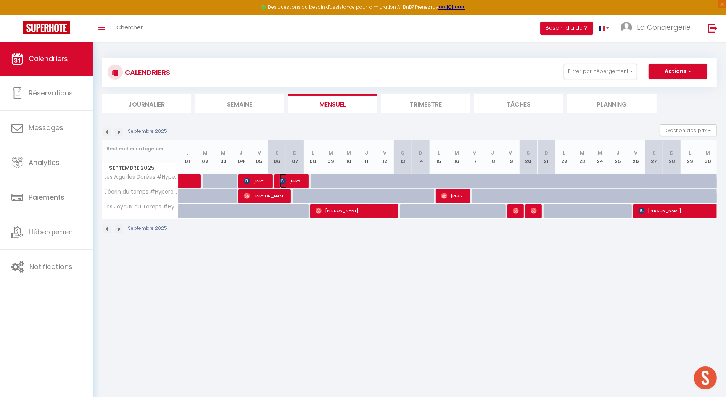
drag, startPoint x: 290, startPoint y: 180, endPoint x: 409, endPoint y: 135, distance: 127.4
click at [290, 180] on span "[PERSON_NAME]" at bounding box center [292, 181] width 24 height 14
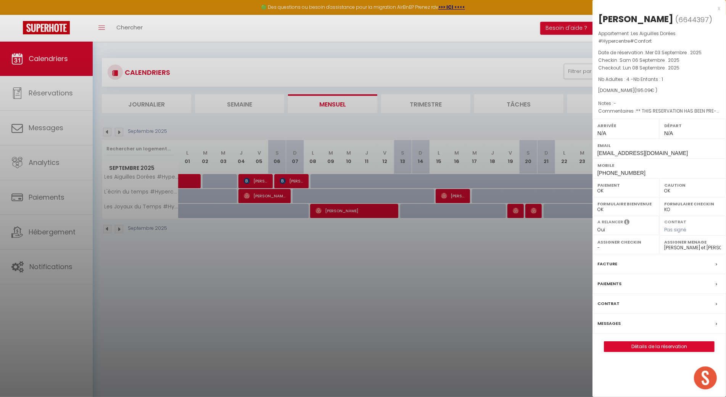
drag, startPoint x: 664, startPoint y: 20, endPoint x: 598, endPoint y: 17, distance: 65.7
click at [598, 17] on h2 "[PERSON_NAME] ( 6644397 )" at bounding box center [659, 19] width 122 height 13
copy h2 "[PERSON_NAME]"
click at [305, 258] on div at bounding box center [363, 198] width 726 height 397
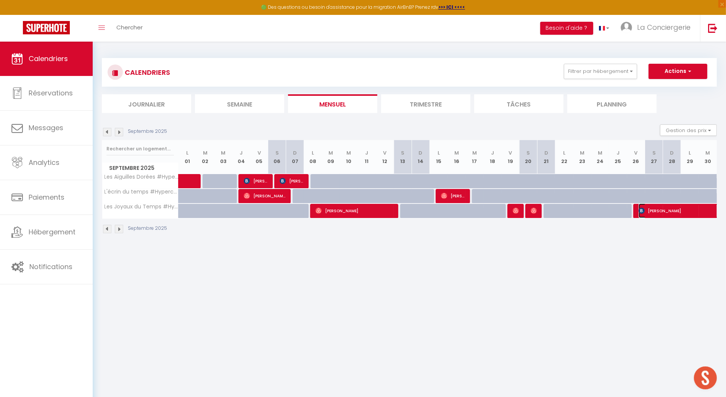
click at [682, 212] on span "[PERSON_NAME]" at bounding box center [691, 210] width 105 height 14
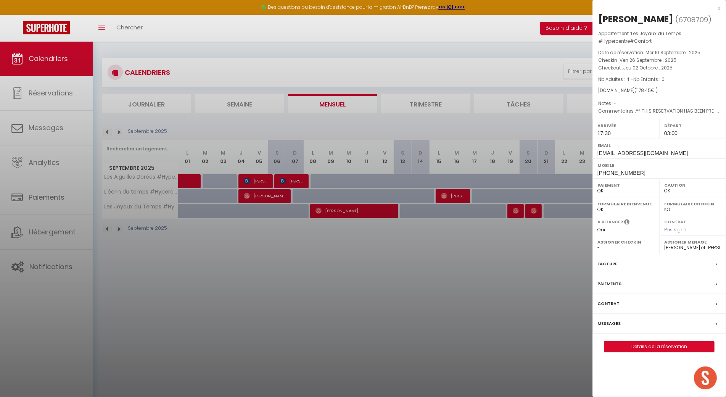
drag, startPoint x: 677, startPoint y: 16, endPoint x: 598, endPoint y: 18, distance: 79.0
click at [598, 18] on div "[PERSON_NAME] ( 6708709 ) Appartement : [PERSON_NAME] du Temps #Hypercentre#Con…" at bounding box center [659, 182] width 134 height 339
copy div "[PERSON_NAME]"
click at [350, 299] on div at bounding box center [363, 198] width 726 height 397
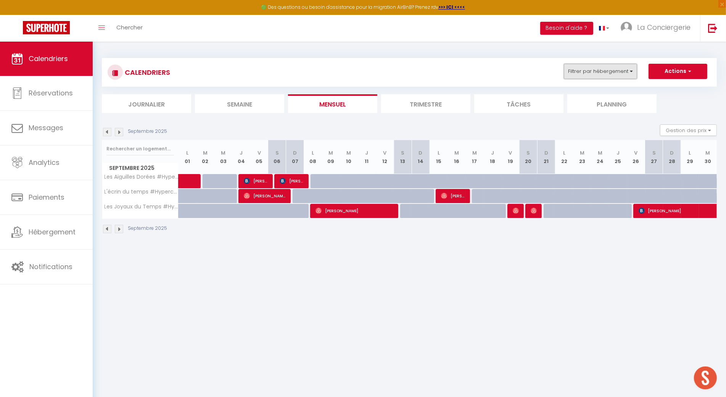
click at [596, 70] on button "Filtrer par hébergement" at bounding box center [600, 71] width 73 height 15
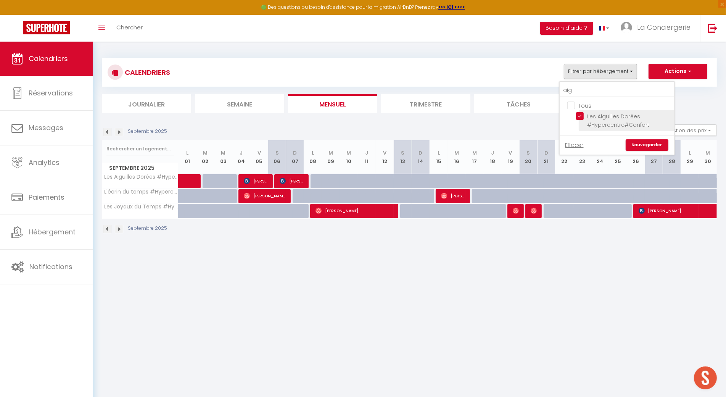
click at [581, 112] on input "Les Aiguilles Dorées #Hypercentre#Confort" at bounding box center [623, 116] width 95 height 8
click at [592, 102] on input "Tous" at bounding box center [624, 105] width 114 height 8
click at [591, 103] on input "Tous" at bounding box center [624, 105] width 114 height 8
click at [663, 146] on link "Sauvegarder" at bounding box center [647, 144] width 43 height 11
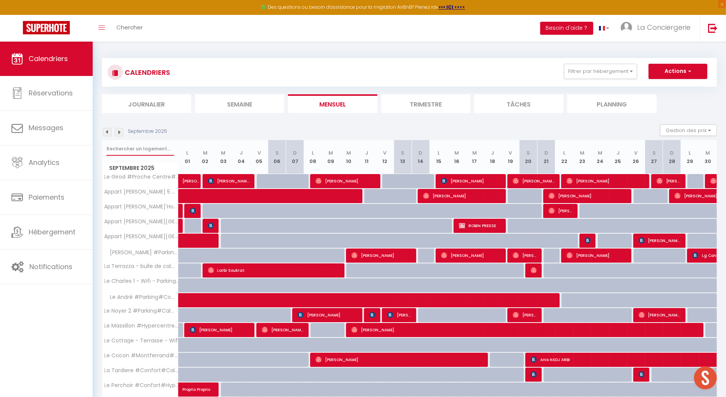
click at [144, 151] on input "text" at bounding box center [140, 149] width 68 height 14
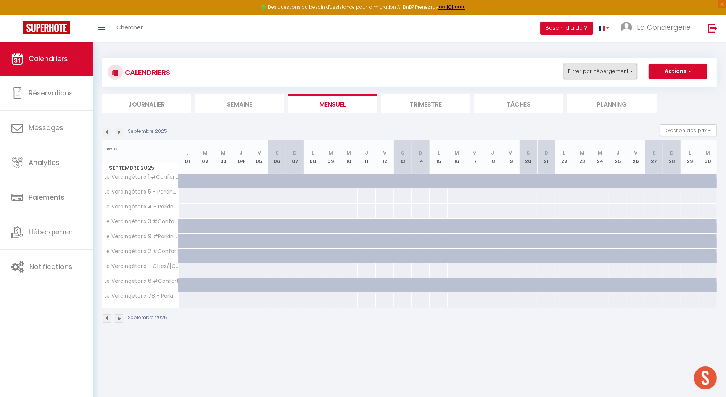
click at [605, 70] on button "Filtrer par hébergement" at bounding box center [600, 71] width 73 height 15
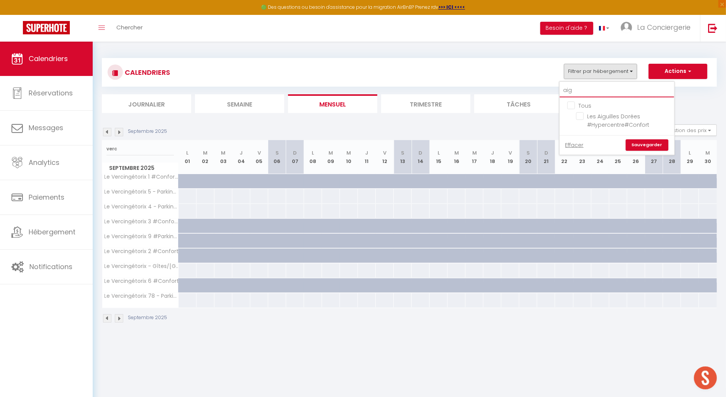
click at [601, 93] on input "aig" at bounding box center [617, 91] width 114 height 14
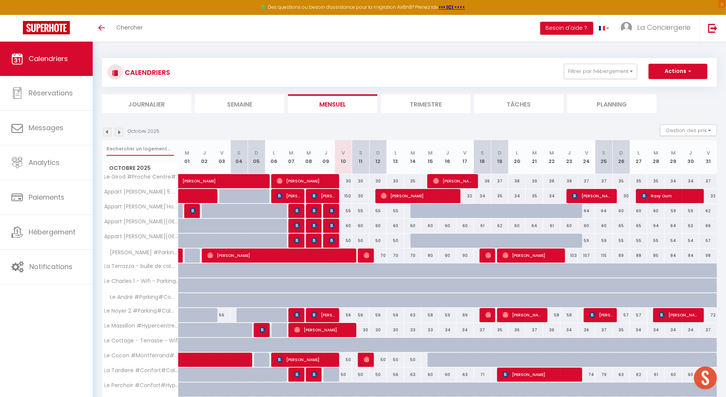
click at [157, 146] on input "text" at bounding box center [140, 149] width 68 height 14
click at [103, 133] on img at bounding box center [107, 132] width 8 height 8
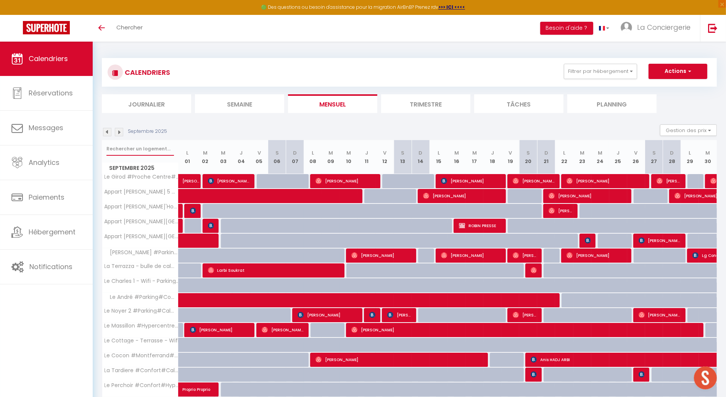
click at [161, 148] on input "text" at bounding box center [140, 149] width 68 height 14
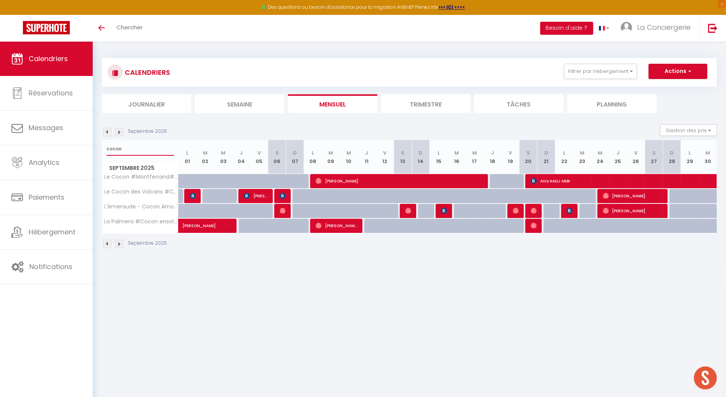
type input "cocon"
click at [124, 132] on div "Septembre 2025" at bounding box center [136, 132] width 68 height 8
click at [122, 133] on img at bounding box center [119, 132] width 8 height 8
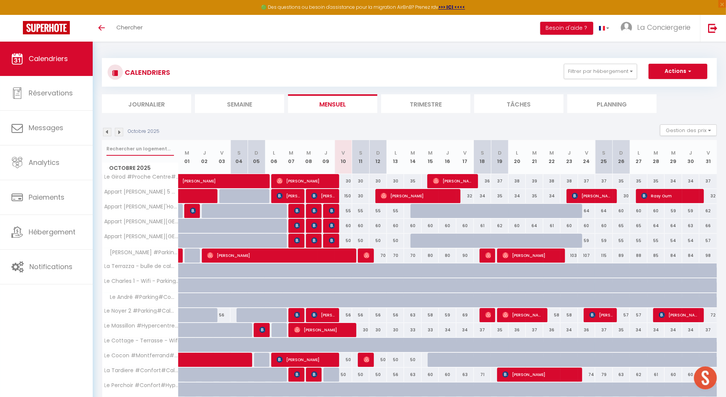
click at [150, 153] on input "text" at bounding box center [140, 149] width 68 height 14
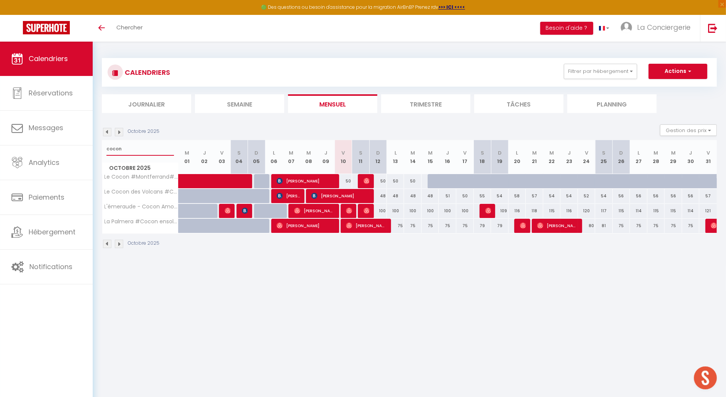
type input "cocon"
click at [583, 67] on button "Filtrer par hébergement" at bounding box center [600, 71] width 73 height 15
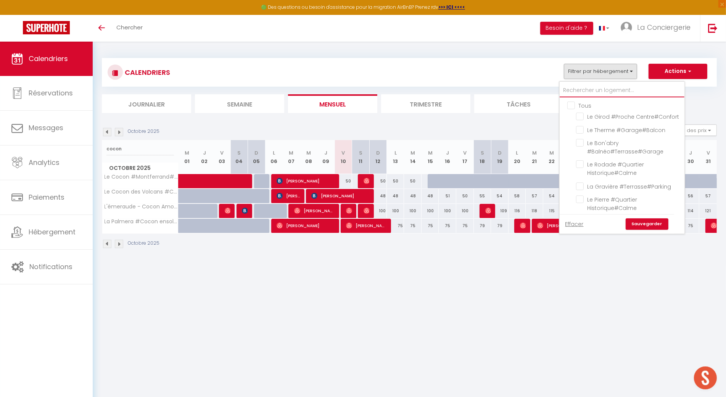
click at [596, 91] on input "text" at bounding box center [622, 91] width 125 height 14
type input "m"
checkbox input "false"
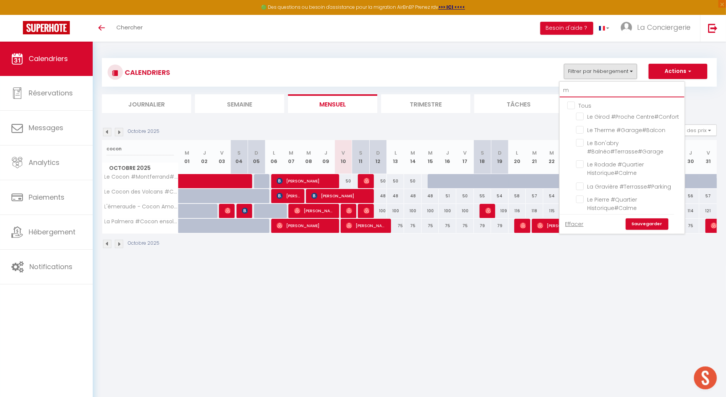
checkbox input "false"
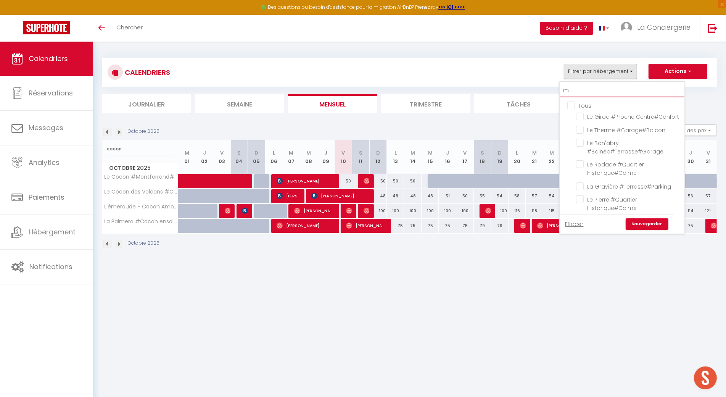
checkbox input "false"
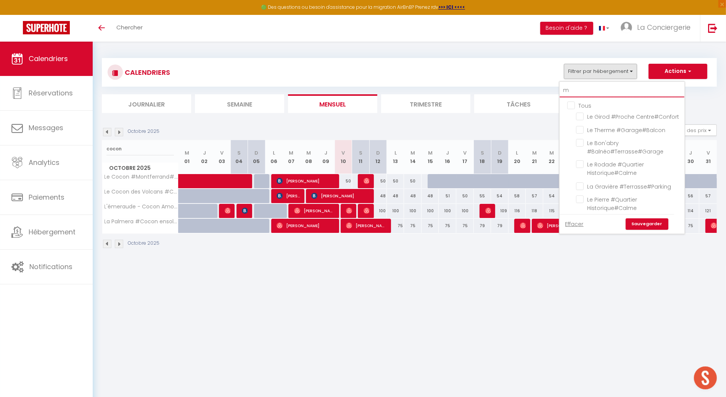
checkbox input "false"
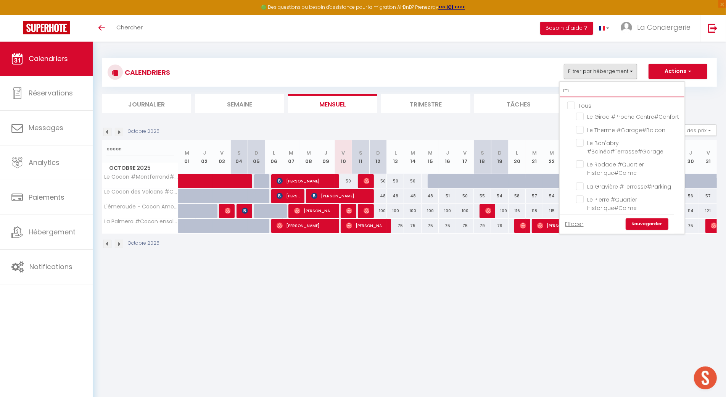
checkbox input "false"
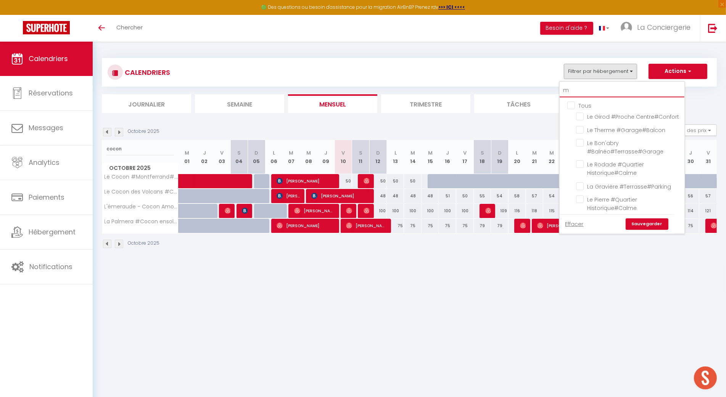
checkbox input "false"
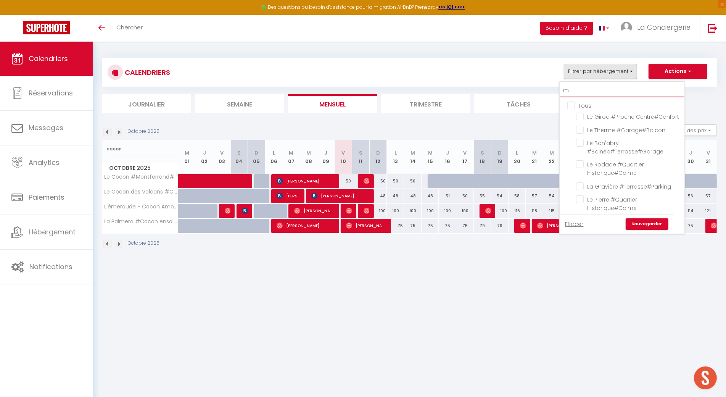
checkbox input "false"
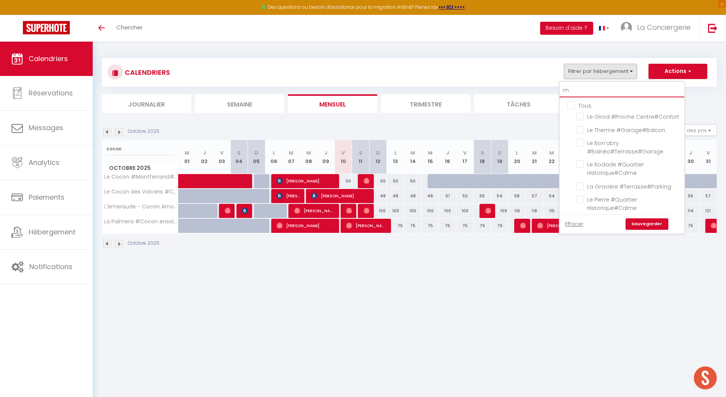
checkbox input "false"
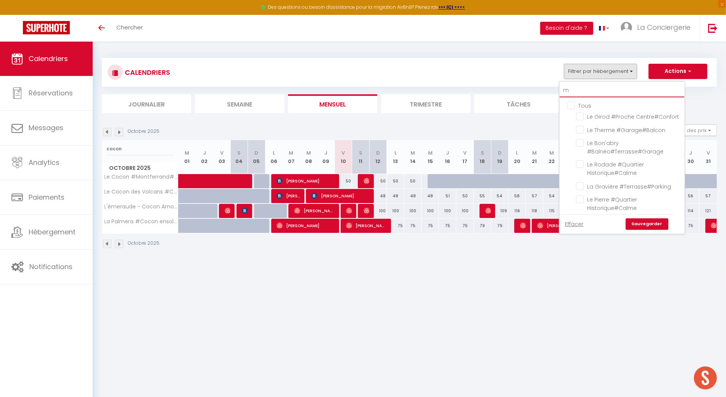
checkbox input "false"
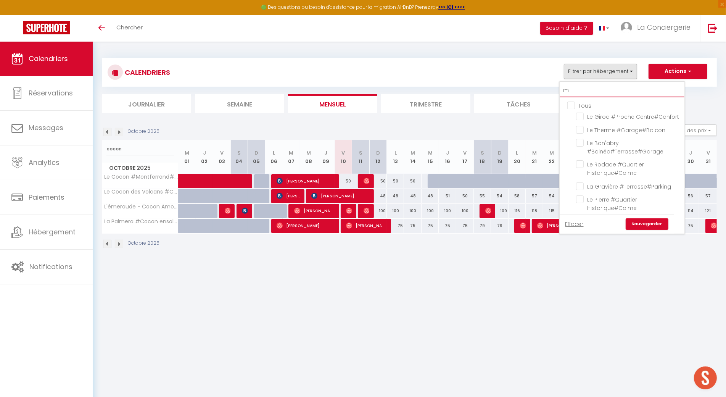
checkbox input "false"
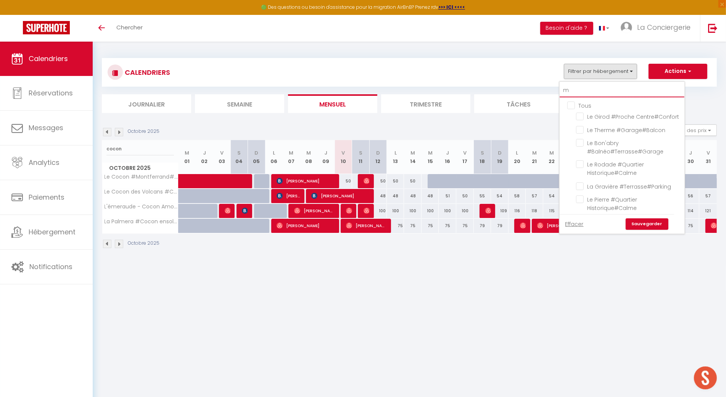
type input "mo"
checkbox input "false"
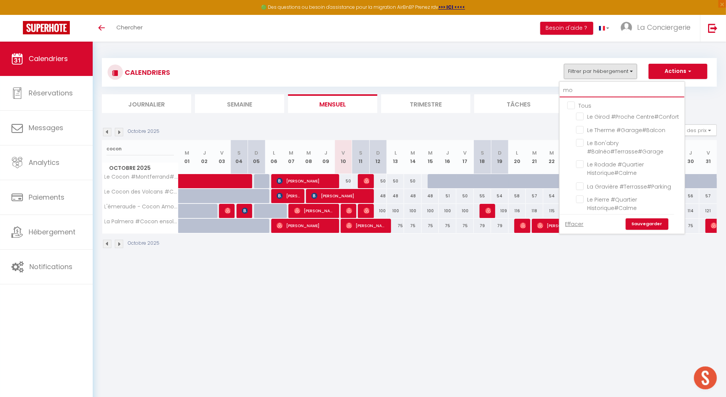
checkbox input "false"
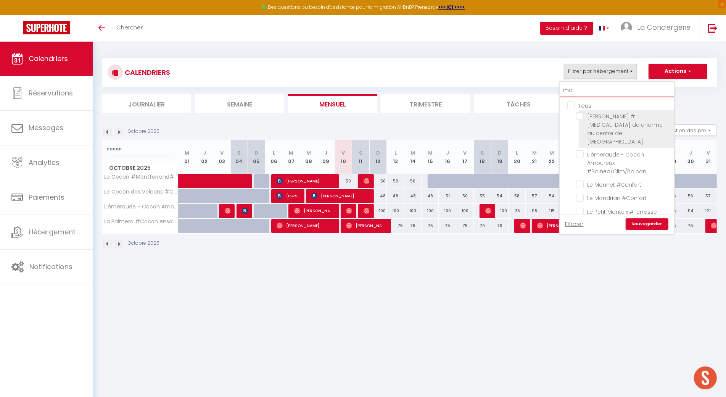
type input "mon"
checkbox input "false"
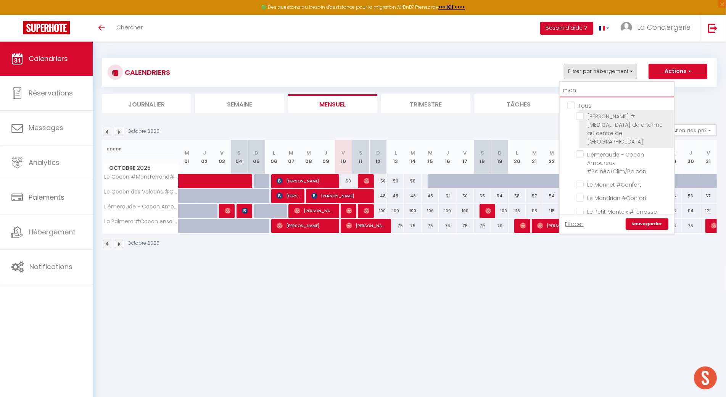
checkbox input "false"
type input "mont"
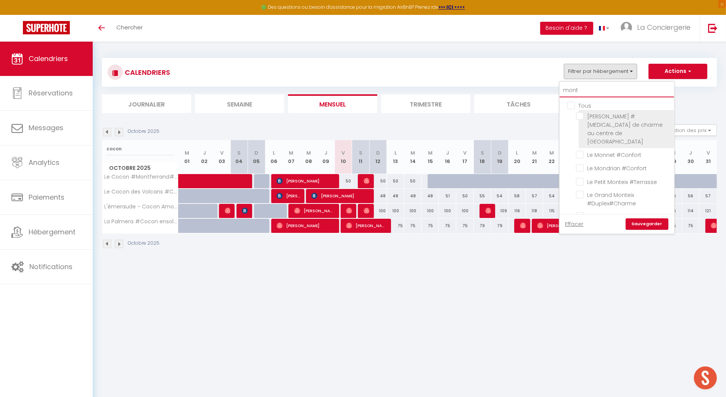
checkbox input "false"
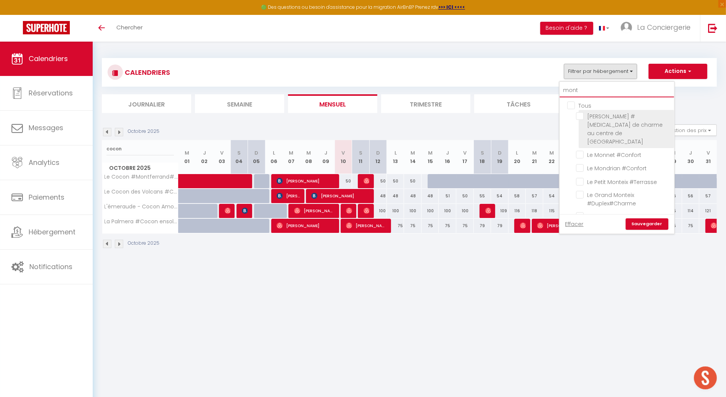
checkbox input "false"
type input "montp"
checkbox input "false"
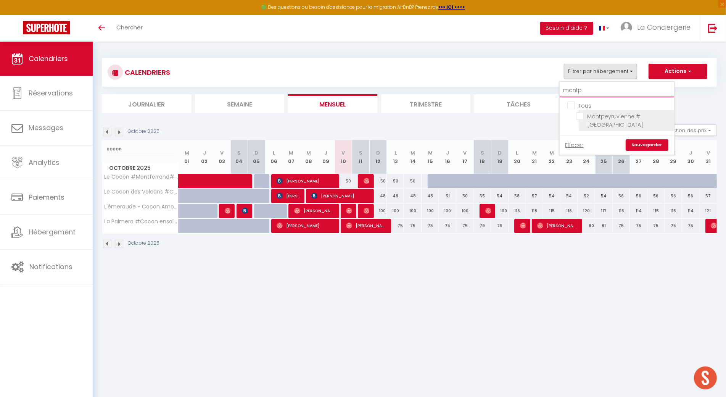
type input "montpe"
checkbox input "false"
type input "montpe"
click at [583, 113] on input "Montpeyruvienne #[GEOGRAPHIC_DATA]" at bounding box center [623, 116] width 95 height 8
checkbox input "true"
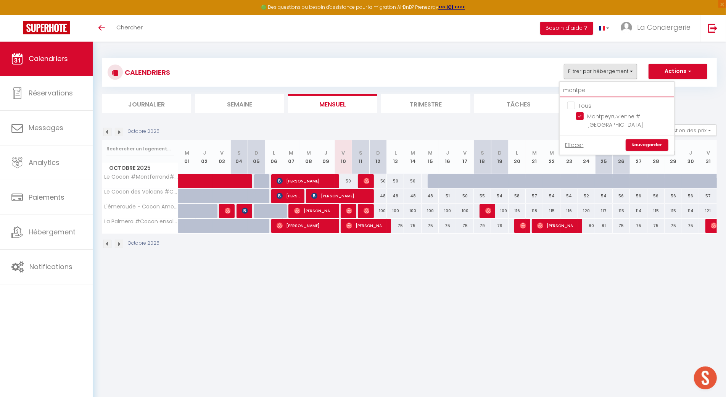
click at [598, 90] on input "montpe" at bounding box center [617, 91] width 114 height 14
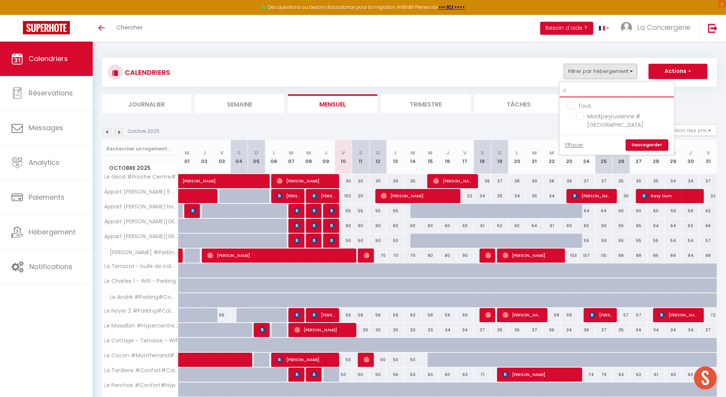
type input "co"
checkbox input "false"
type input "coc"
checkbox input "false"
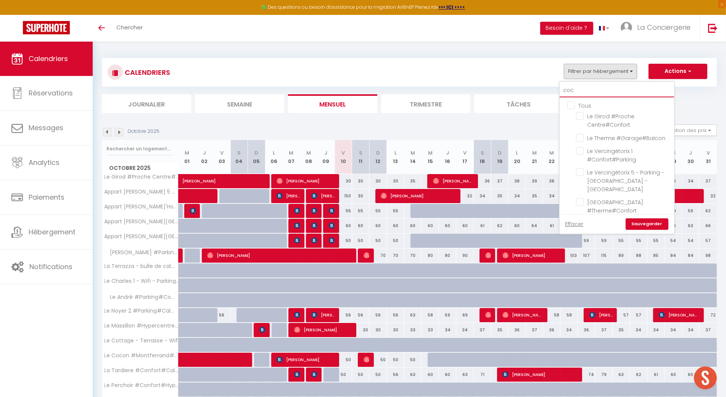
type input "coco"
checkbox input "false"
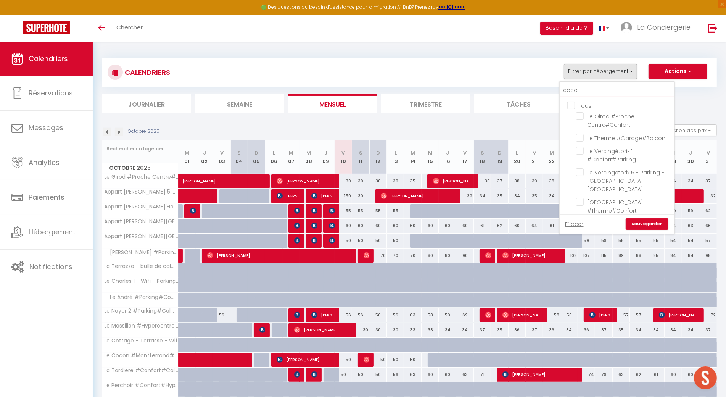
checkbox input "false"
type input "cocon"
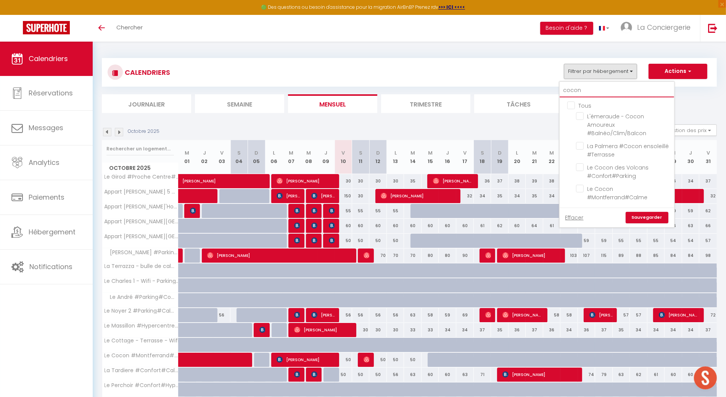
checkbox input "false"
type input "cocon"
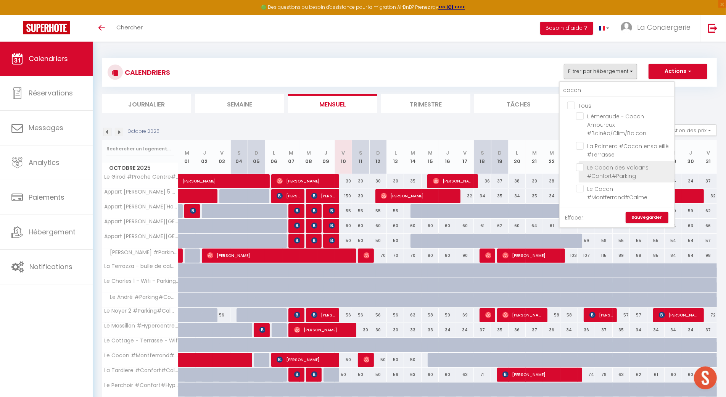
click at [581, 168] on input "Le Cocon des Volcans #Confort#Parking" at bounding box center [623, 167] width 95 height 8
checkbox input "true"
checkbox input "false"
click at [581, 190] on input "Le Cocon #Montferrand#Calme" at bounding box center [623, 189] width 95 height 8
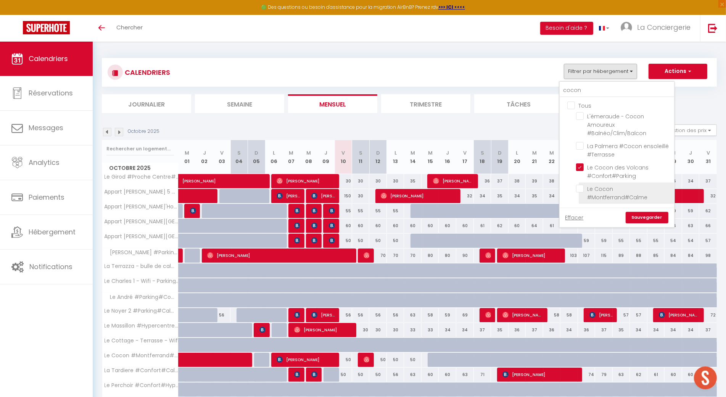
checkbox input "true"
checkbox input "false"
click at [646, 216] on link "Sauvegarder" at bounding box center [647, 217] width 43 height 11
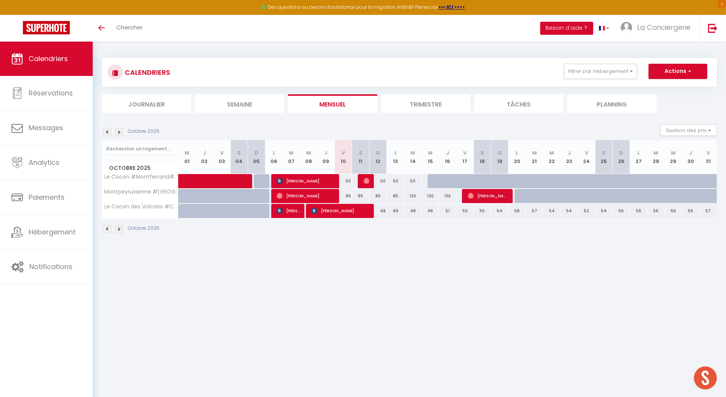
click at [108, 133] on img at bounding box center [107, 132] width 8 height 8
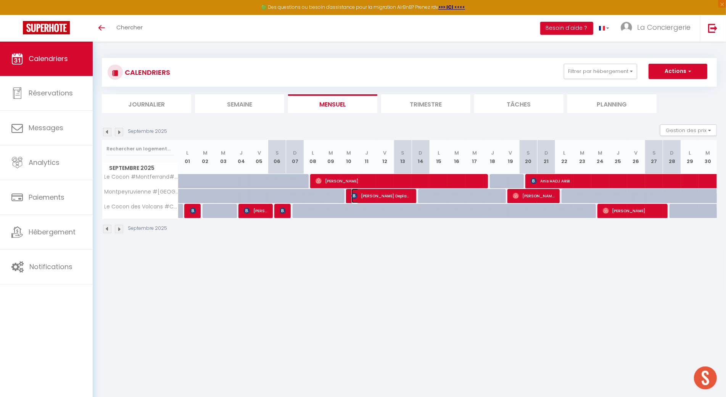
drag, startPoint x: 392, startPoint y: 193, endPoint x: 423, endPoint y: 184, distance: 33.2
click at [392, 193] on span "Evelyne Dalot Deplano" at bounding box center [381, 195] width 60 height 14
select select "OK"
select select "0"
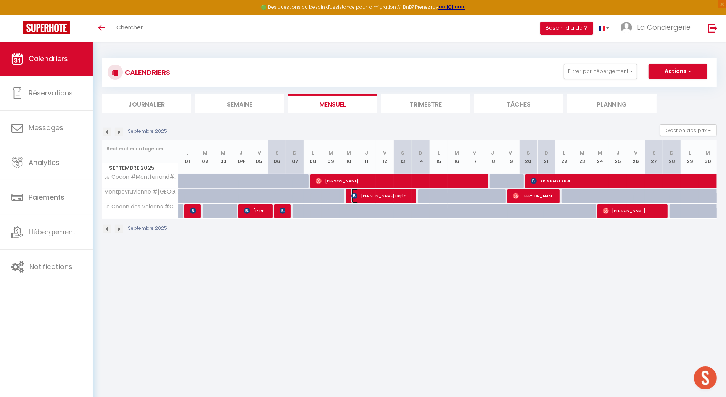
select select "0"
select select "1"
select select
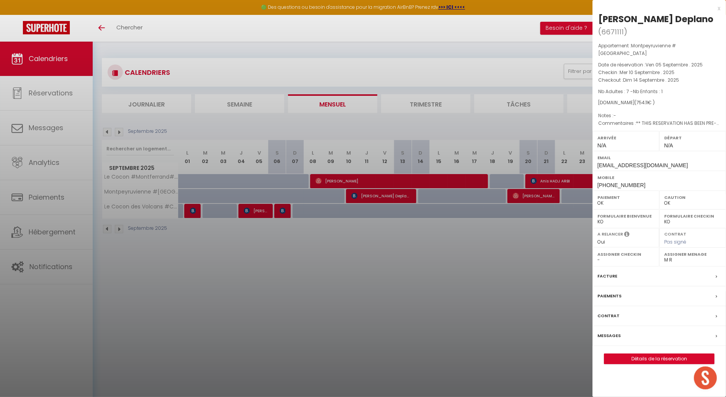
drag, startPoint x: 699, startPoint y: 16, endPoint x: 594, endPoint y: 16, distance: 104.9
click at [594, 16] on div "Evelyne Dalot Deplano ( 6671111 ) Appartement : Montpeyruvienne #Jardin#Parking…" at bounding box center [659, 188] width 134 height 351
copy div "Evelyne Dalot Deplano"
click at [231, 235] on div at bounding box center [363, 198] width 726 height 397
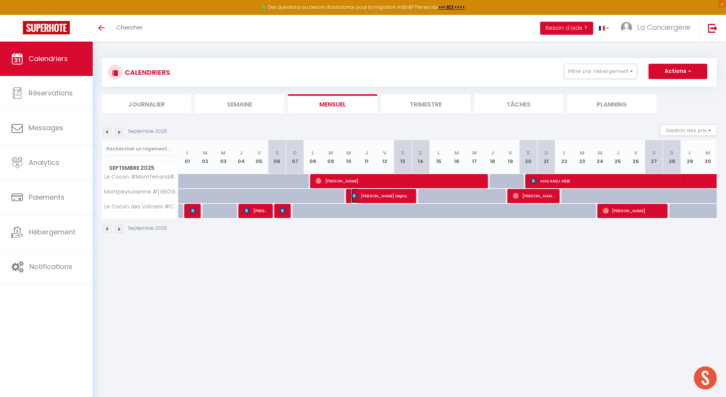
click at [376, 198] on span "Evelyne Dalot Deplano" at bounding box center [381, 195] width 60 height 14
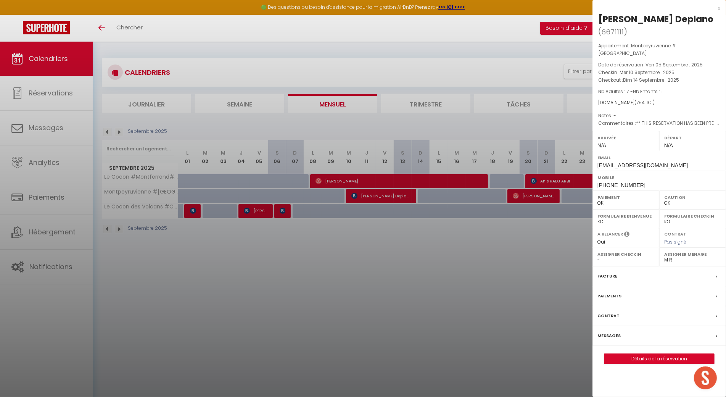
drag, startPoint x: 694, startPoint y: 18, endPoint x: 597, endPoint y: 21, distance: 97.3
click at [597, 21] on div "Evelyne Dalot Deplano ( 6671111 ) Appartement : Montpeyruvienne #Jardin#Parking…" at bounding box center [659, 188] width 134 height 351
copy div "Evelyne Dalot Deplano"
click at [343, 197] on div at bounding box center [363, 198] width 726 height 397
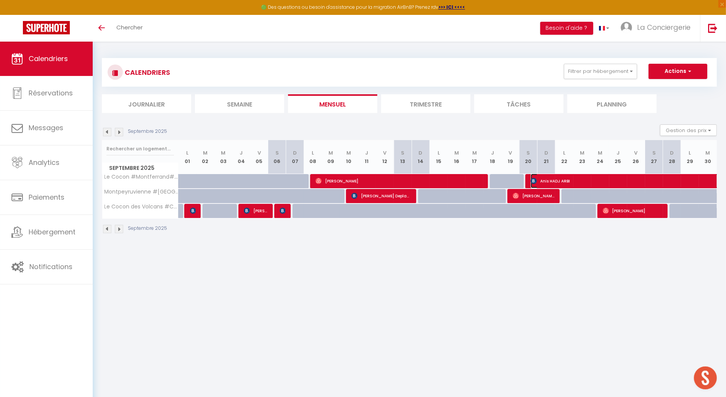
drag, startPoint x: 557, startPoint y: 180, endPoint x: 594, endPoint y: 123, distance: 68.1
click at [558, 181] on span "Anis HADJ ARBI" at bounding box center [662, 181] width 263 height 14
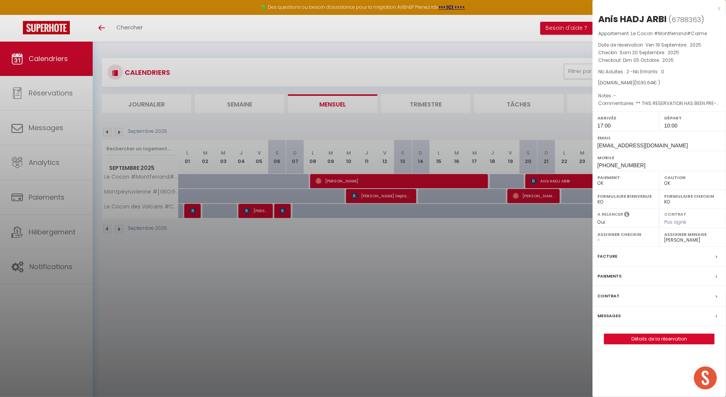
drag, startPoint x: 666, startPoint y: 17, endPoint x: 594, endPoint y: 15, distance: 71.7
click at [594, 15] on div "Anis HADJ ARBI ( 6788363 ) Appartement : Le Cocon #Montferrand#Calme Date de ré…" at bounding box center [659, 178] width 134 height 331
copy div "Anis HADJ ARBI"
click at [411, 234] on div at bounding box center [363, 198] width 726 height 397
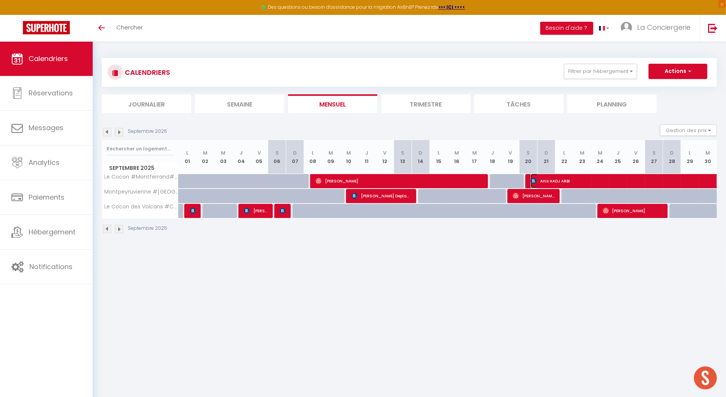
click at [563, 180] on span "Anis HADJ ARBI" at bounding box center [662, 181] width 263 height 14
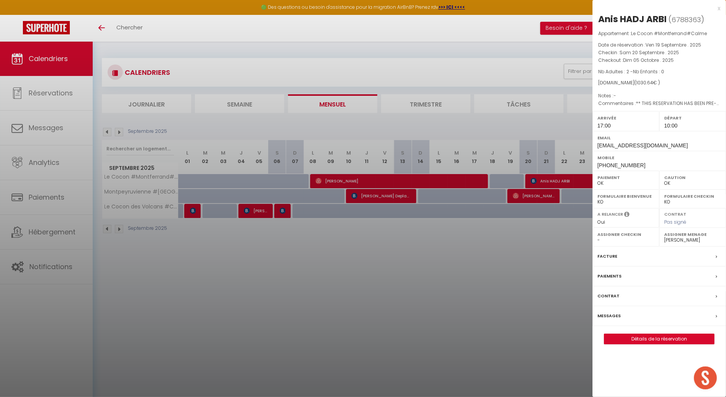
click at [498, 241] on div at bounding box center [363, 198] width 726 height 397
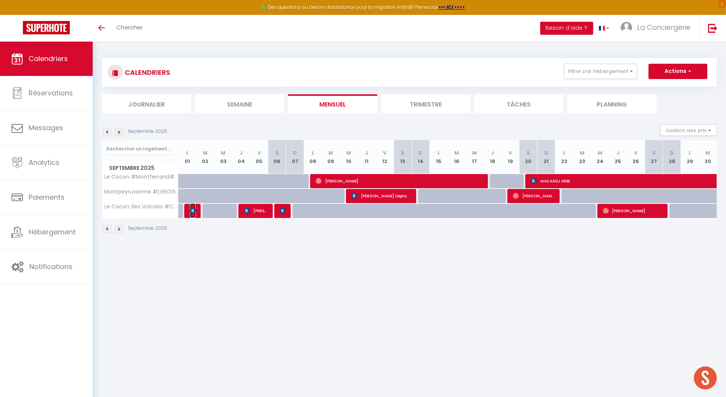
click at [194, 209] on img at bounding box center [193, 211] width 6 height 6
select select "12988"
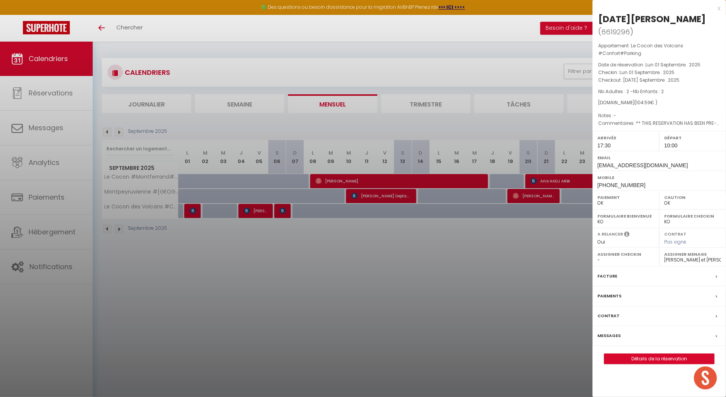
drag, startPoint x: 663, startPoint y: 15, endPoint x: 596, endPoint y: 17, distance: 67.9
click at [596, 17] on div "Lucia Berkovic ( 6619296 ) Appartement : Le Cocon des Volcans #Confort#Parking …" at bounding box center [659, 188] width 134 height 351
copy div "Lucia Berkovic"
click at [244, 251] on div at bounding box center [363, 198] width 726 height 397
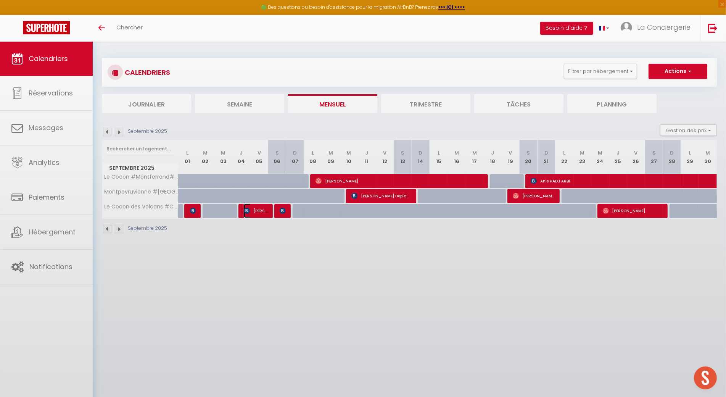
click at [260, 211] on span "Amara Drame" at bounding box center [256, 210] width 24 height 14
select select "0"
select select "20379"
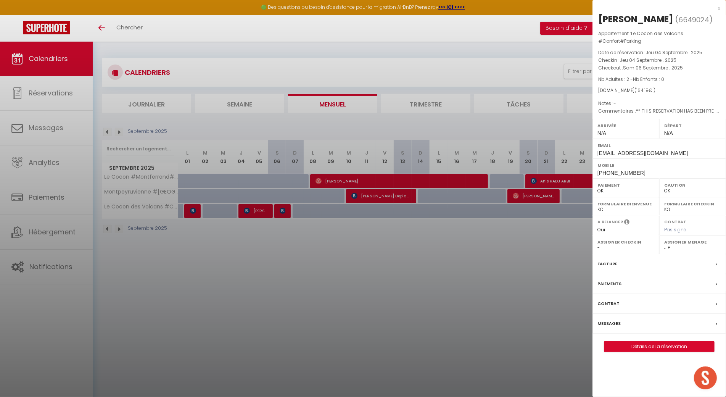
drag, startPoint x: 662, startPoint y: 19, endPoint x: 599, endPoint y: 19, distance: 63.3
click at [599, 19] on h2 "Amara Drame ( 6649024 )" at bounding box center [659, 19] width 122 height 13
copy div "Amara Drame"
click at [199, 177] on div at bounding box center [363, 198] width 726 height 397
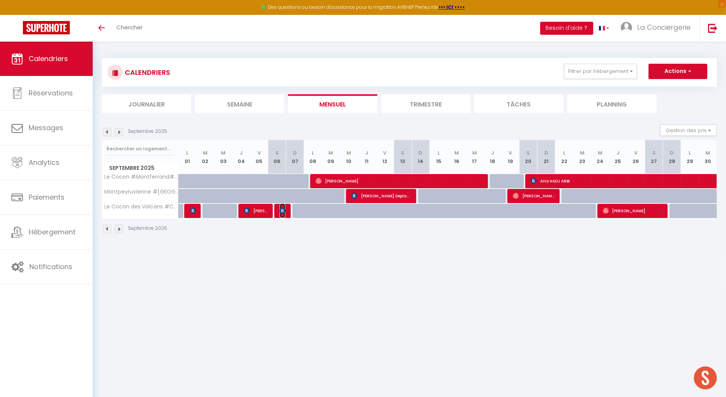
click at [283, 209] on img at bounding box center [283, 211] width 6 height 6
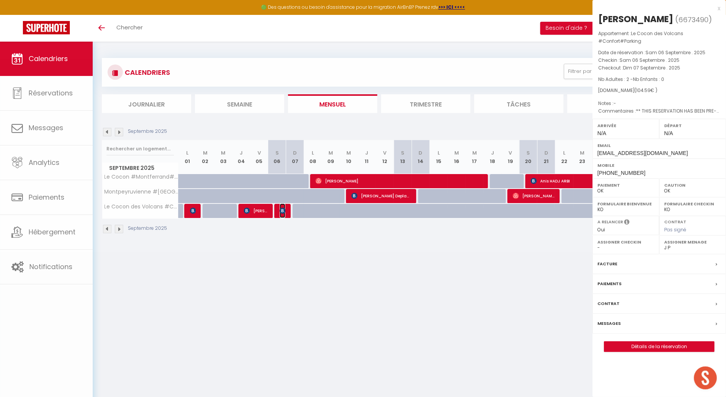
select select "KO"
select select "12988"
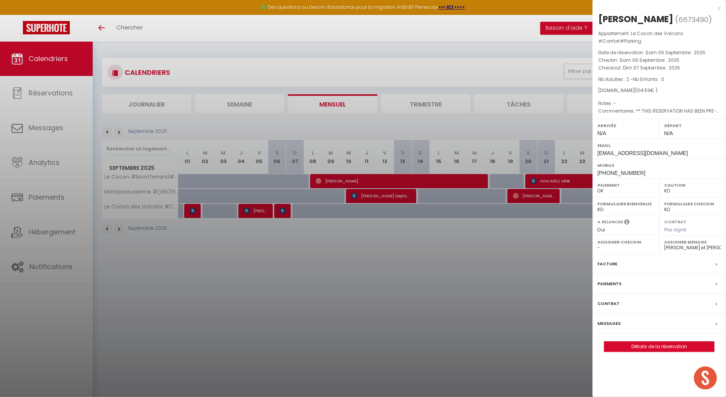
drag, startPoint x: 662, startPoint y: 19, endPoint x: 596, endPoint y: 14, distance: 66.2
click at [596, 14] on div "Amara Drame ( 6673490 ) Appartement : Le Cocon des Volcans #Confort#Parking Dat…" at bounding box center [659, 182] width 134 height 339
copy div "Amara Drame"
click at [253, 237] on div at bounding box center [363, 198] width 726 height 397
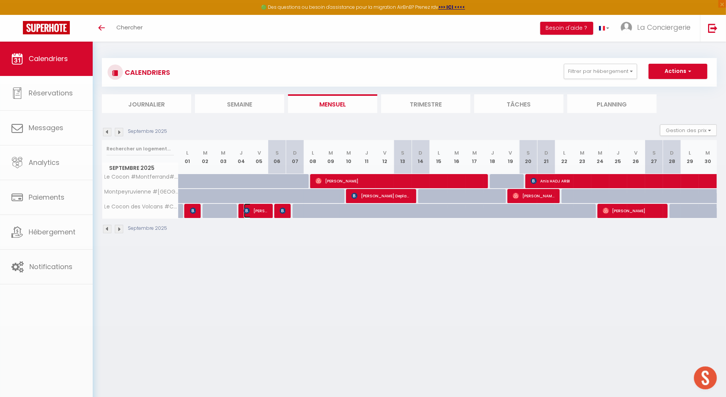
click at [260, 206] on span "Amara Drame" at bounding box center [256, 210] width 24 height 14
select select "OK"
select select "20379"
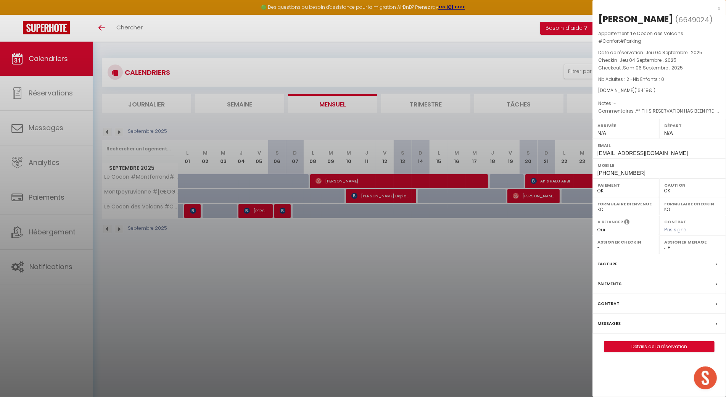
click at [290, 209] on div at bounding box center [363, 198] width 726 height 397
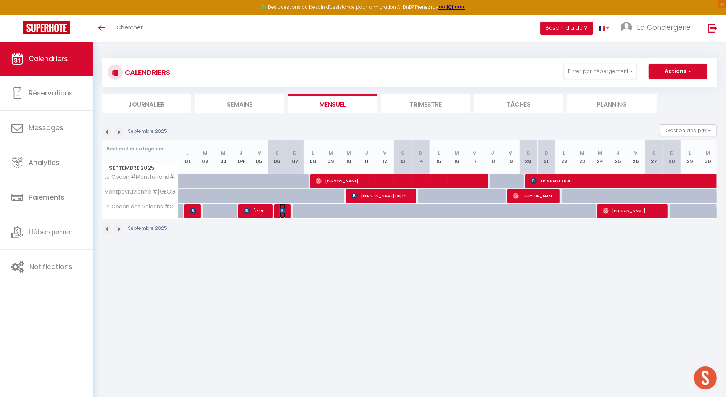
click at [284, 214] on span "Amara Drame" at bounding box center [283, 210] width 6 height 14
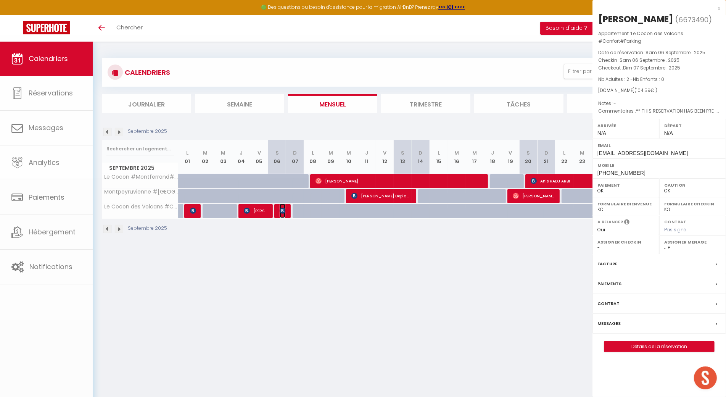
select select "KO"
select select "12988"
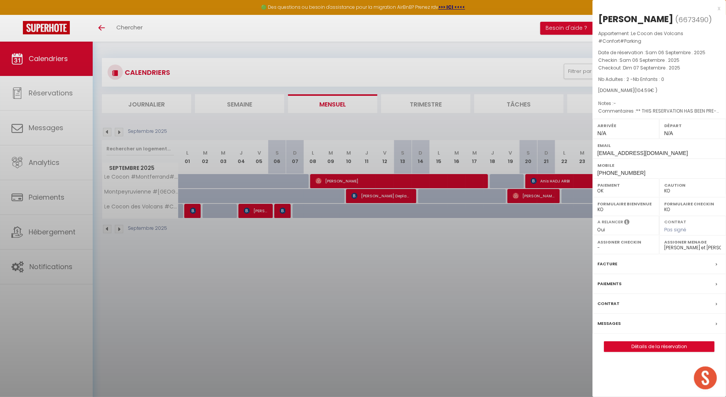
click at [216, 256] on div at bounding box center [363, 198] width 726 height 397
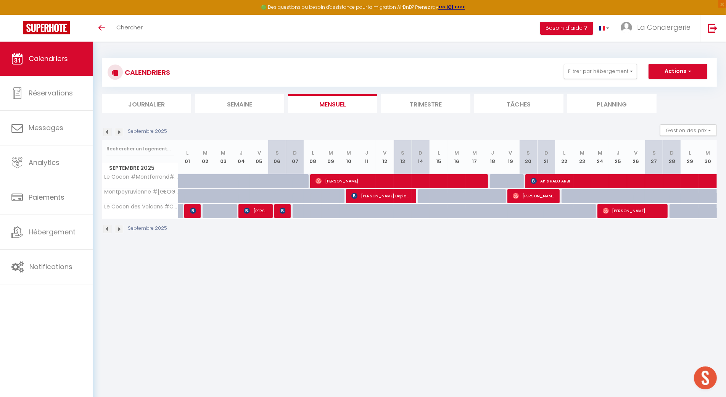
click at [417, 267] on body "🟢 Des questions ou besoin d'assistance pour la migration AirBnB? Prenez rdv >>>…" at bounding box center [363, 240] width 726 height 397
